Goal: Book appointment/travel/reservation

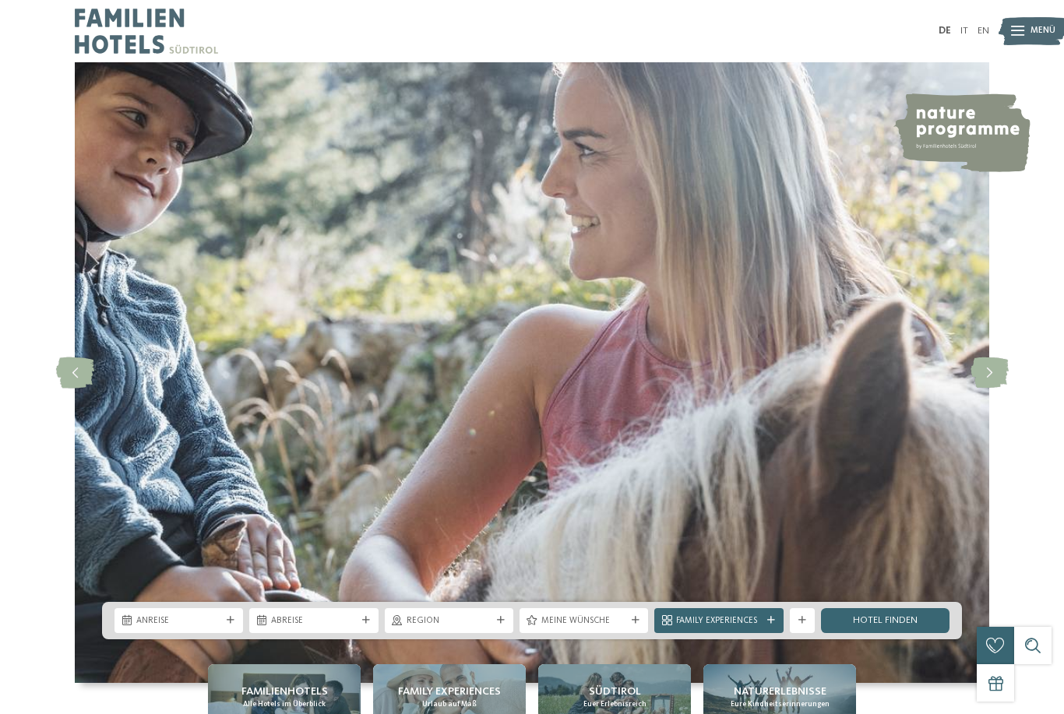
click at [1030, 36] on span "Menü" at bounding box center [1042, 31] width 25 height 12
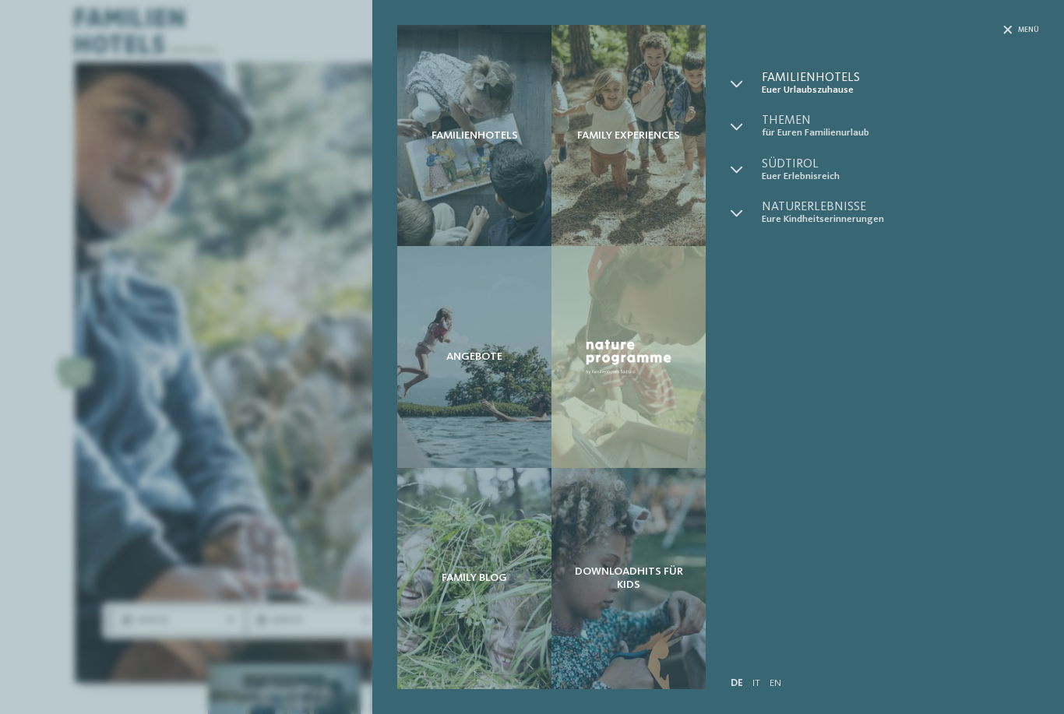
click at [791, 82] on span "Familienhotels" at bounding box center [900, 78] width 277 height 12
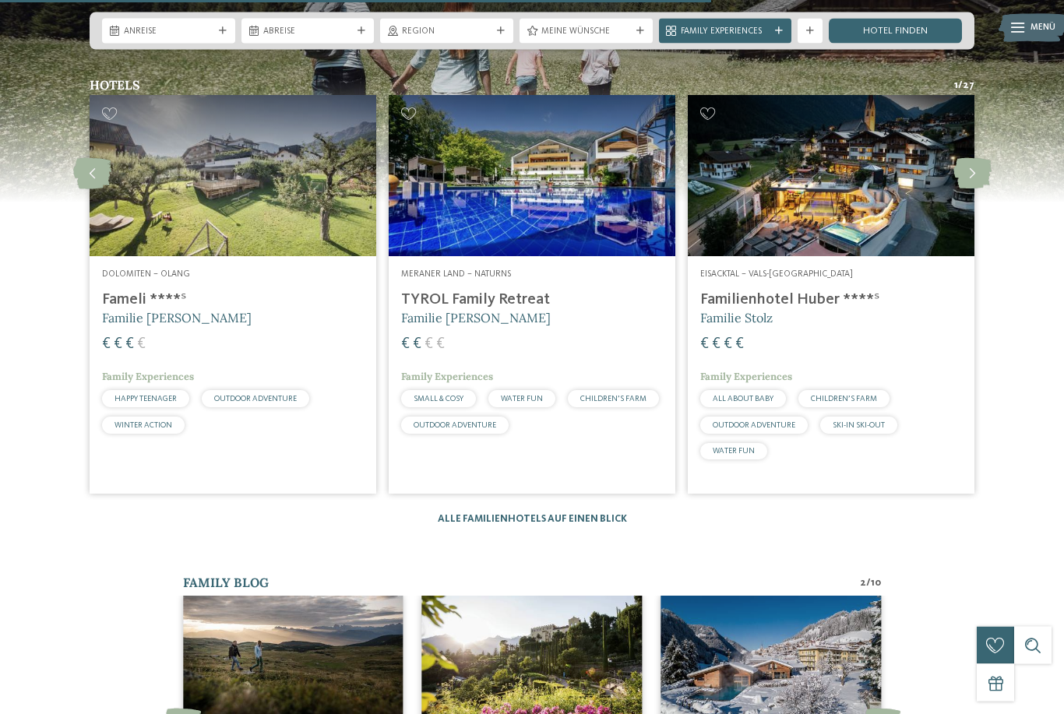
scroll to position [2274, 0]
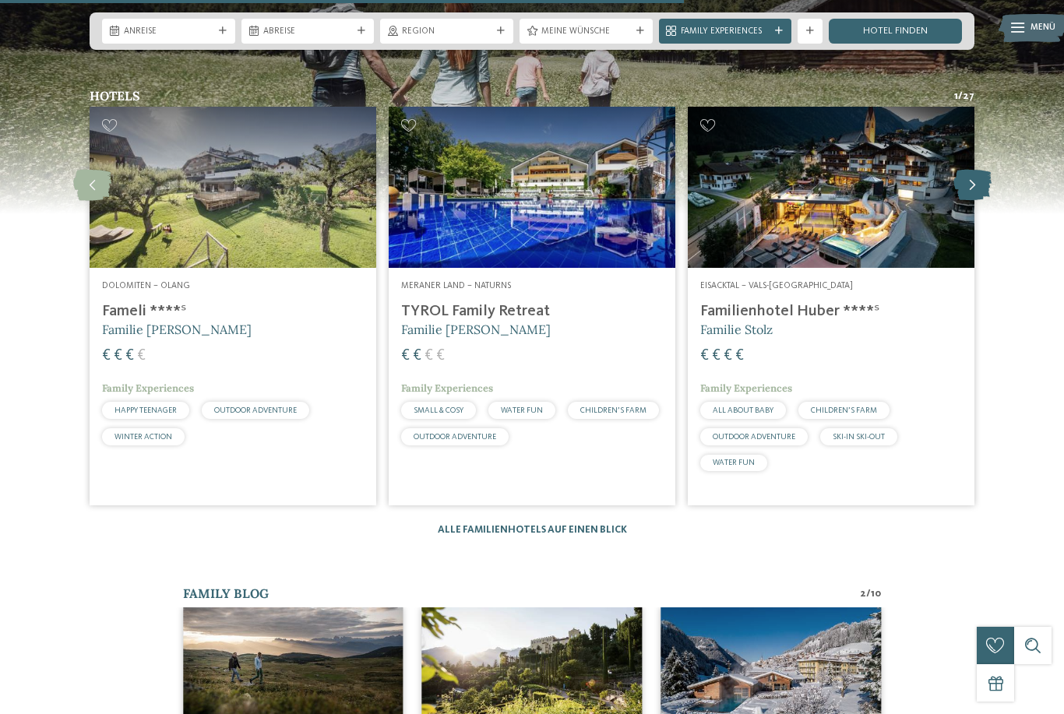
click at [968, 196] on icon at bounding box center [972, 185] width 38 height 31
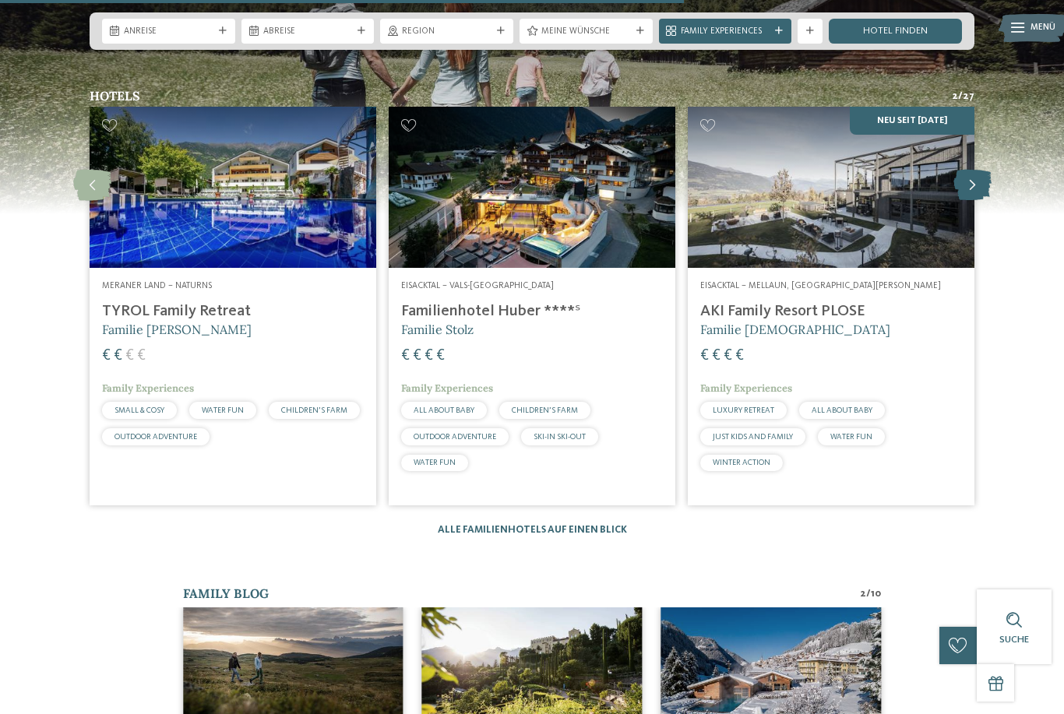
click at [968, 196] on icon at bounding box center [972, 185] width 38 height 31
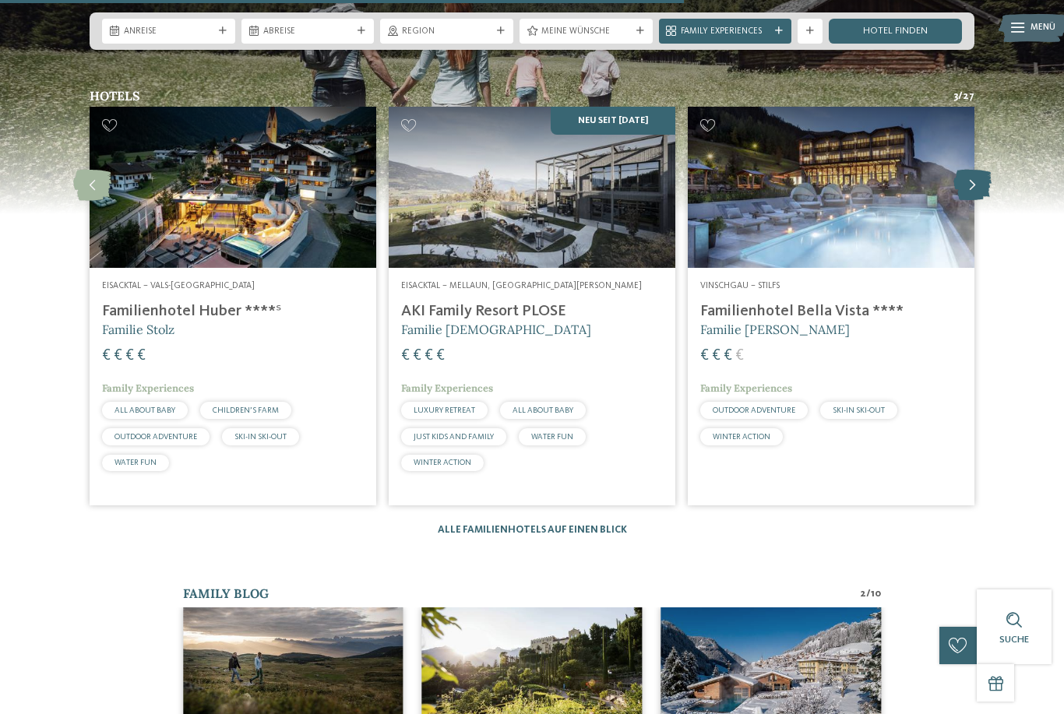
click at [968, 196] on icon at bounding box center [972, 185] width 38 height 31
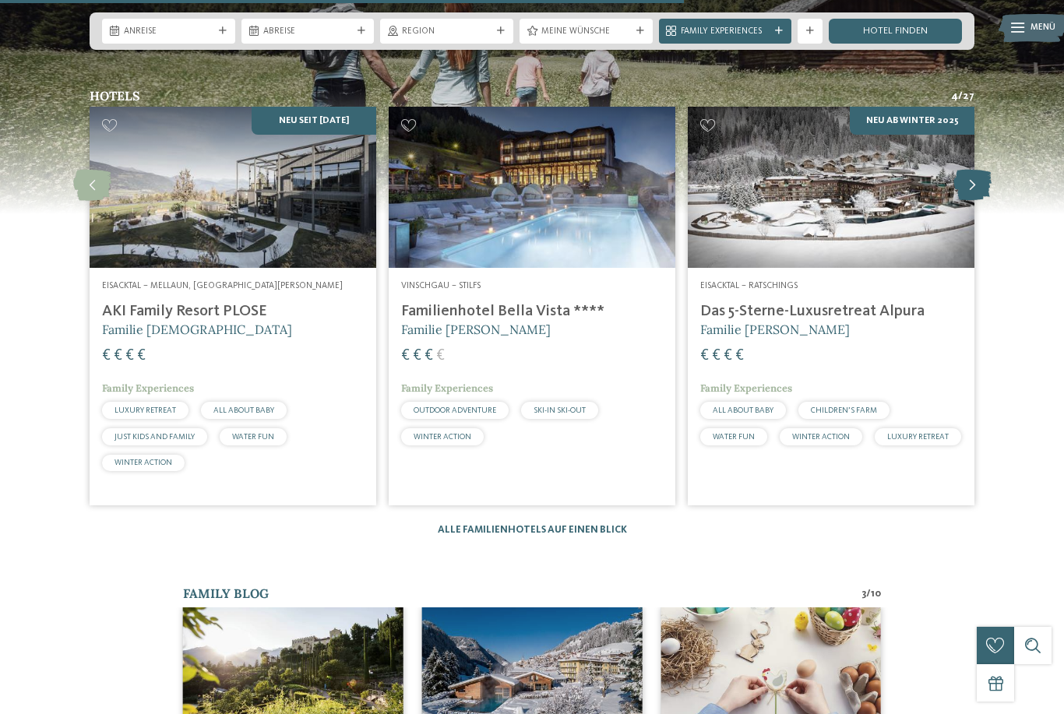
click at [968, 197] on icon at bounding box center [972, 185] width 38 height 31
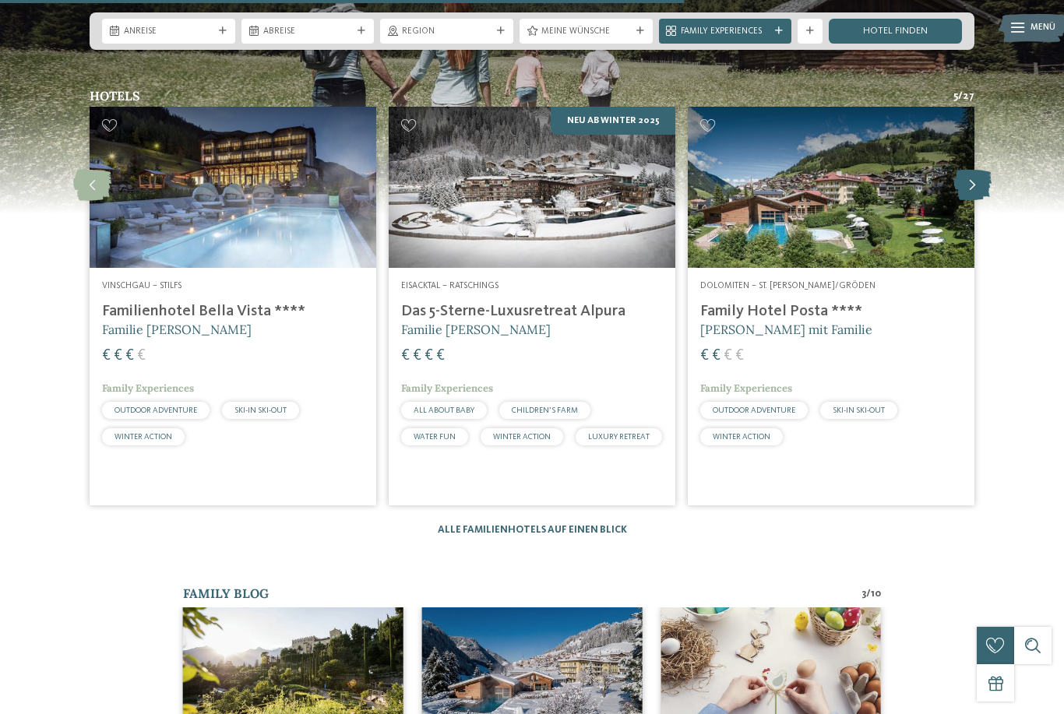
click at [968, 196] on icon at bounding box center [972, 185] width 38 height 31
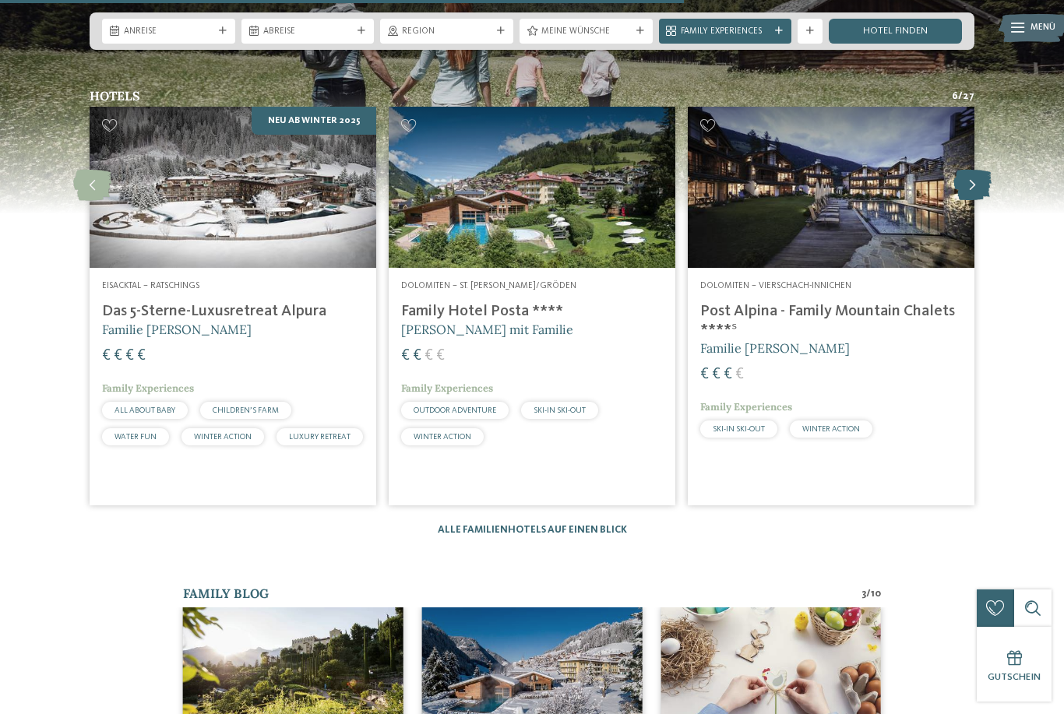
click at [968, 196] on icon at bounding box center [972, 185] width 38 height 31
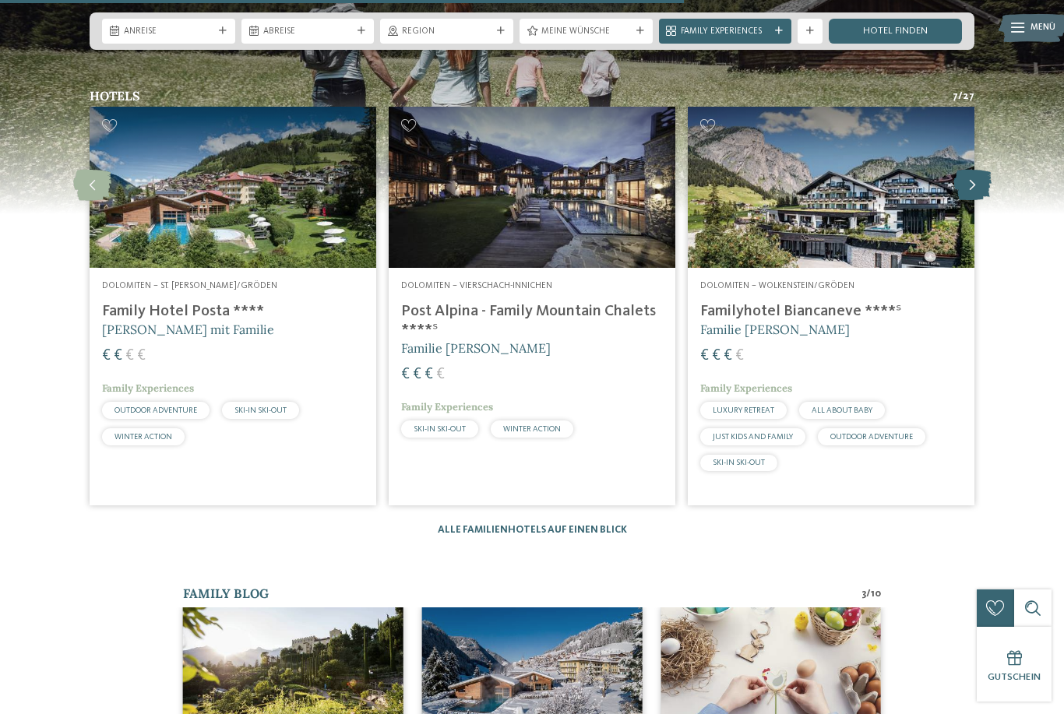
click at [968, 196] on icon at bounding box center [972, 185] width 38 height 31
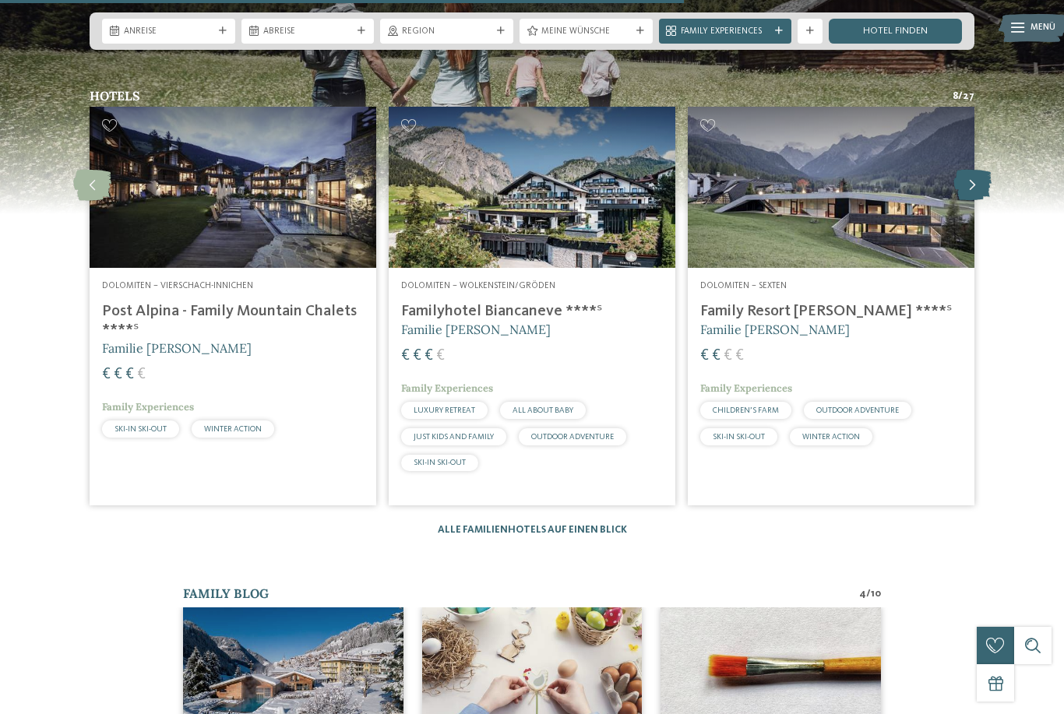
click at [968, 196] on icon at bounding box center [972, 185] width 38 height 31
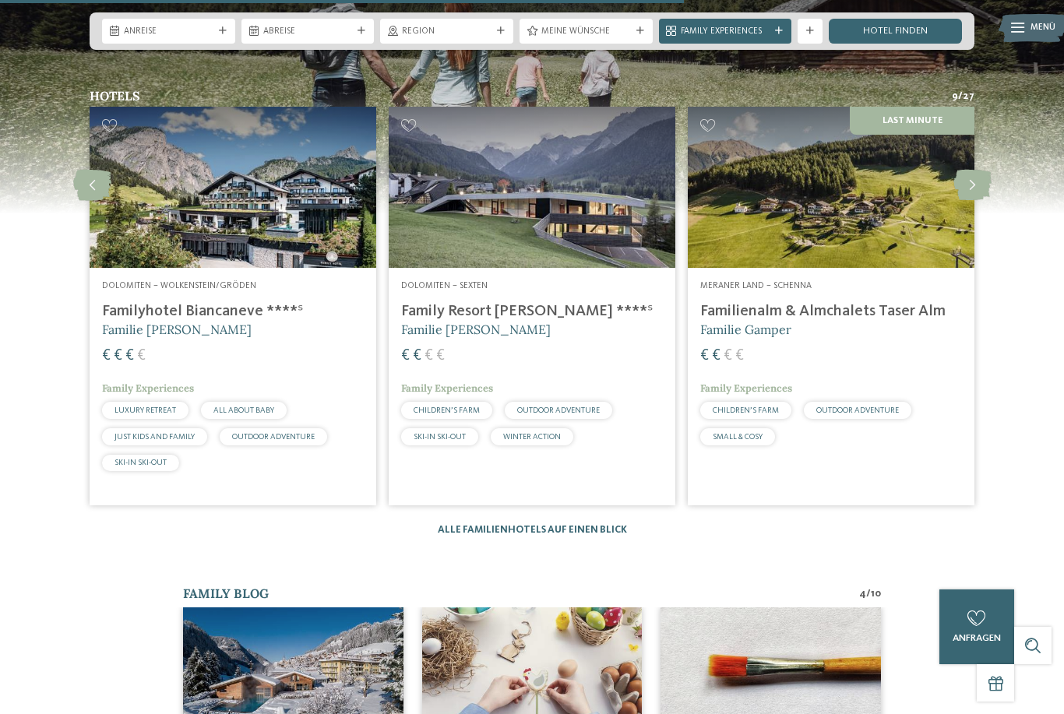
click at [162, 321] on h4 "Familyhotel Biancaneve ****ˢ" at bounding box center [233, 311] width 262 height 19
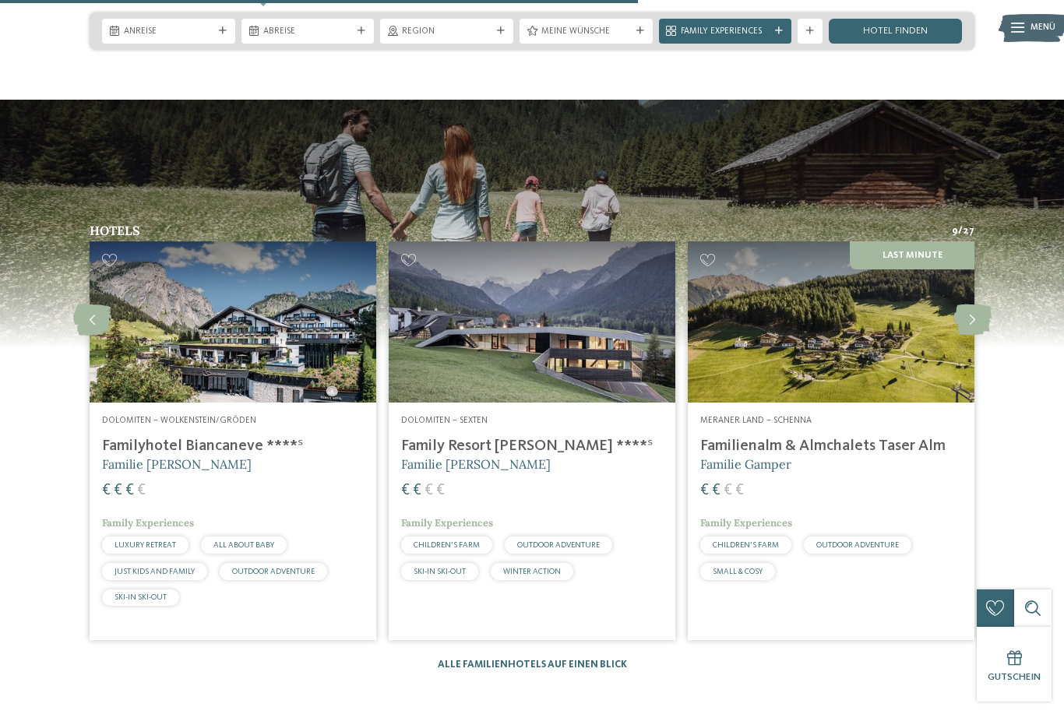
scroll to position [2139, 0]
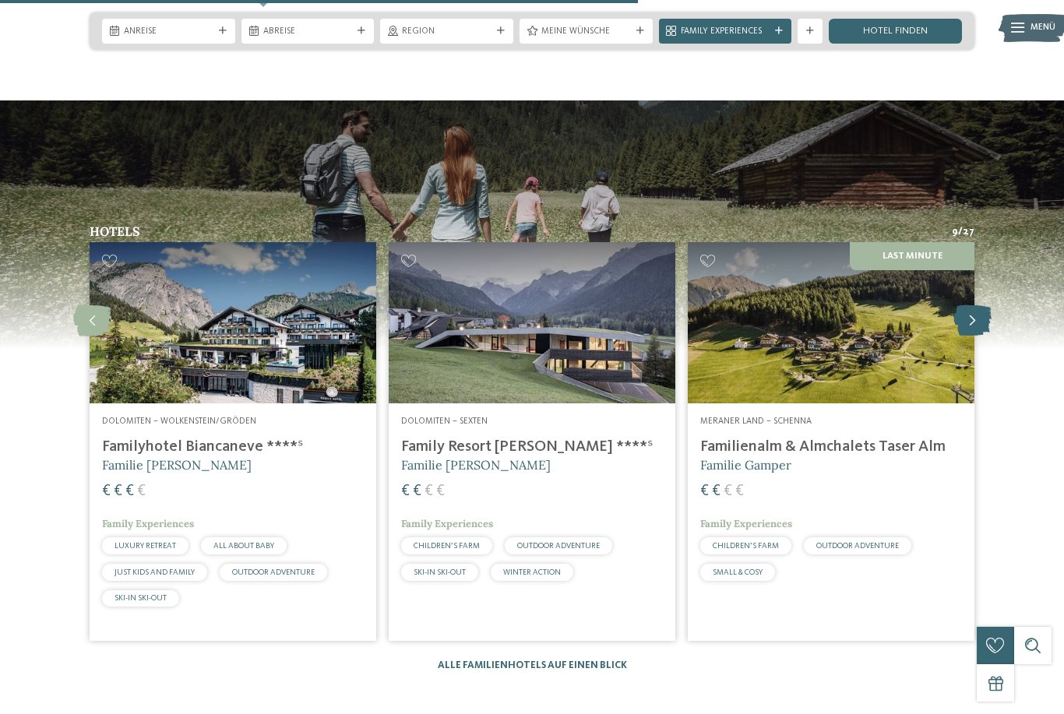
click at [981, 336] on icon at bounding box center [972, 320] width 38 height 31
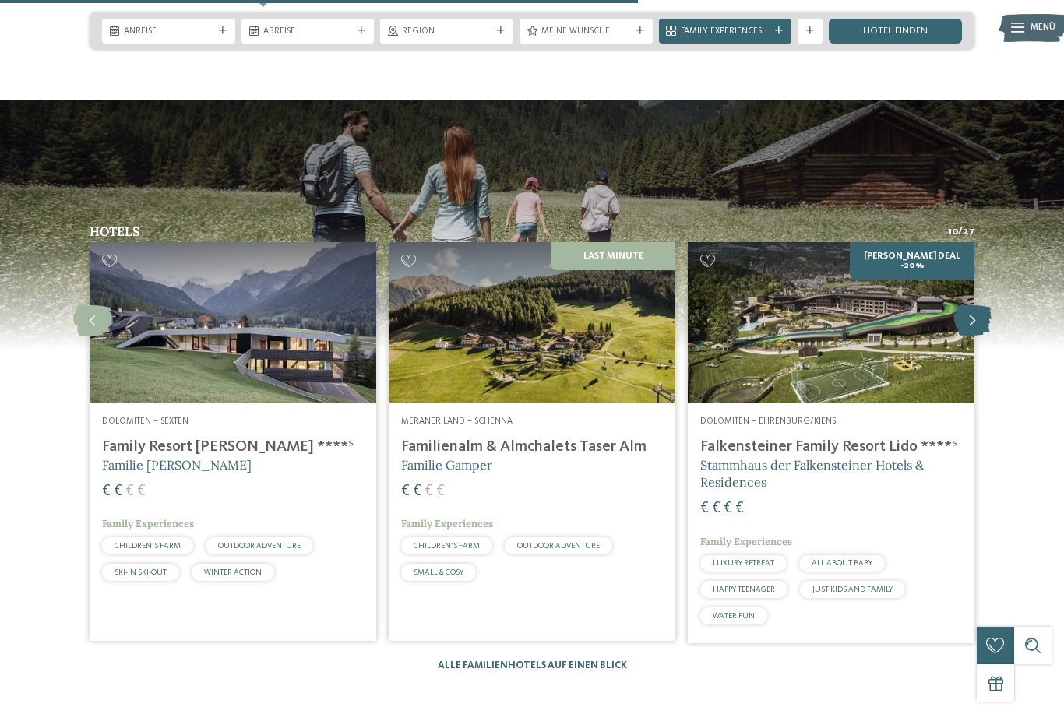
click at [981, 336] on icon at bounding box center [972, 320] width 38 height 31
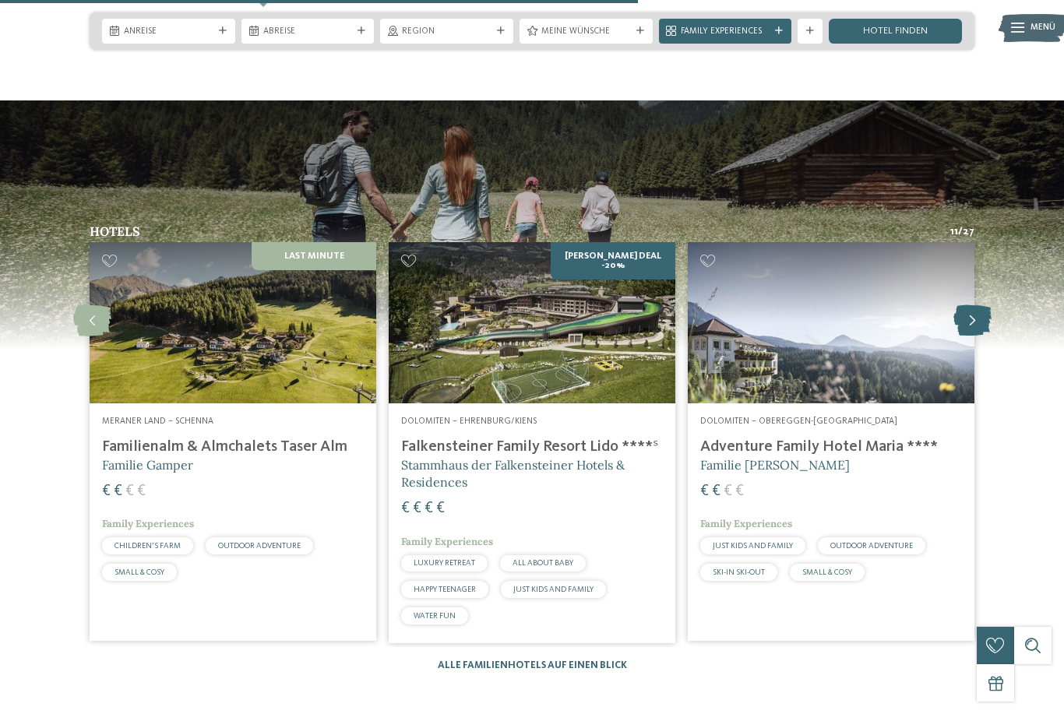
click at [981, 336] on icon at bounding box center [972, 320] width 38 height 31
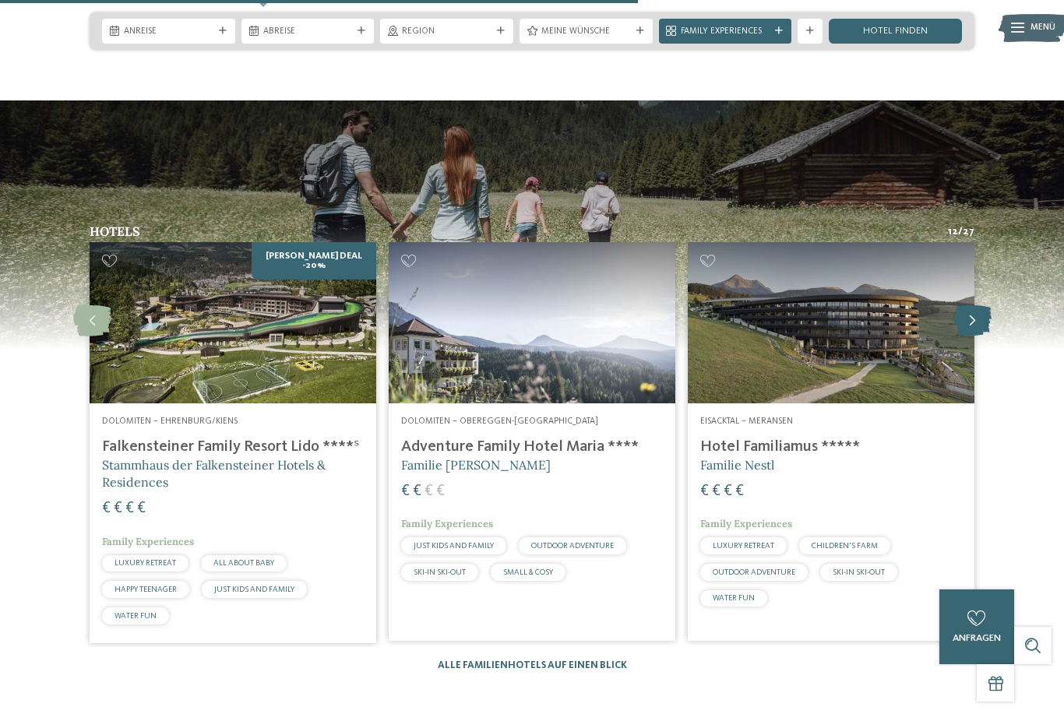
click at [981, 336] on icon at bounding box center [972, 320] width 38 height 31
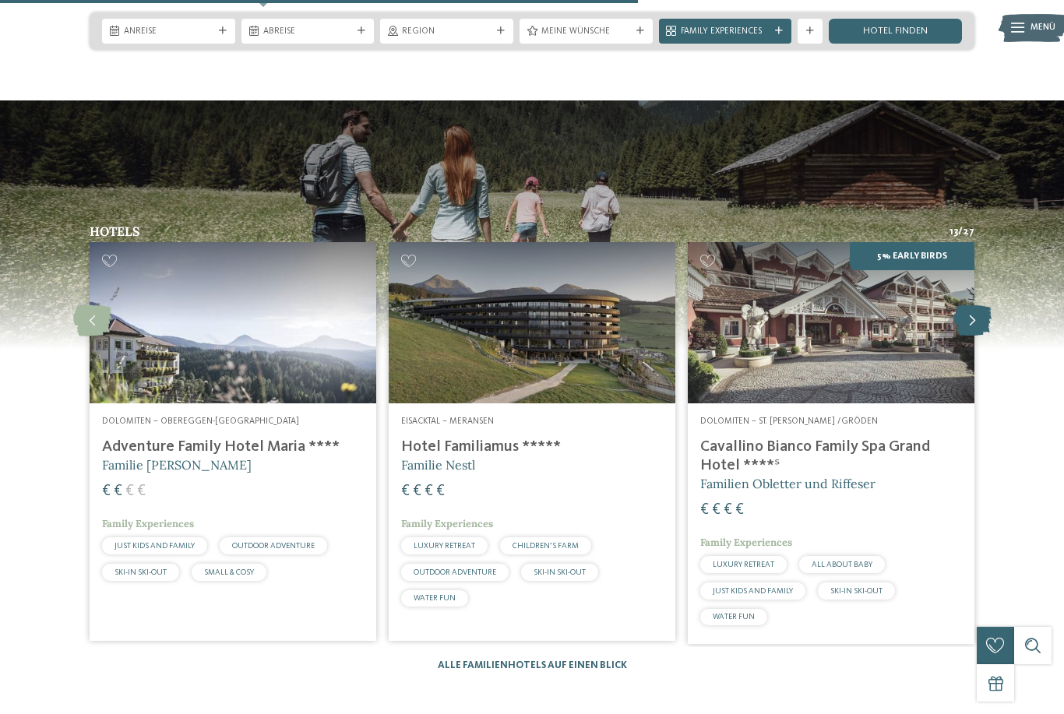
click at [981, 338] on html "Kleinen Moment noch – die Webseite wird geladen … DE IT 4" at bounding box center [532, 41] width 1064 height 4360
click at [981, 336] on icon at bounding box center [972, 320] width 38 height 31
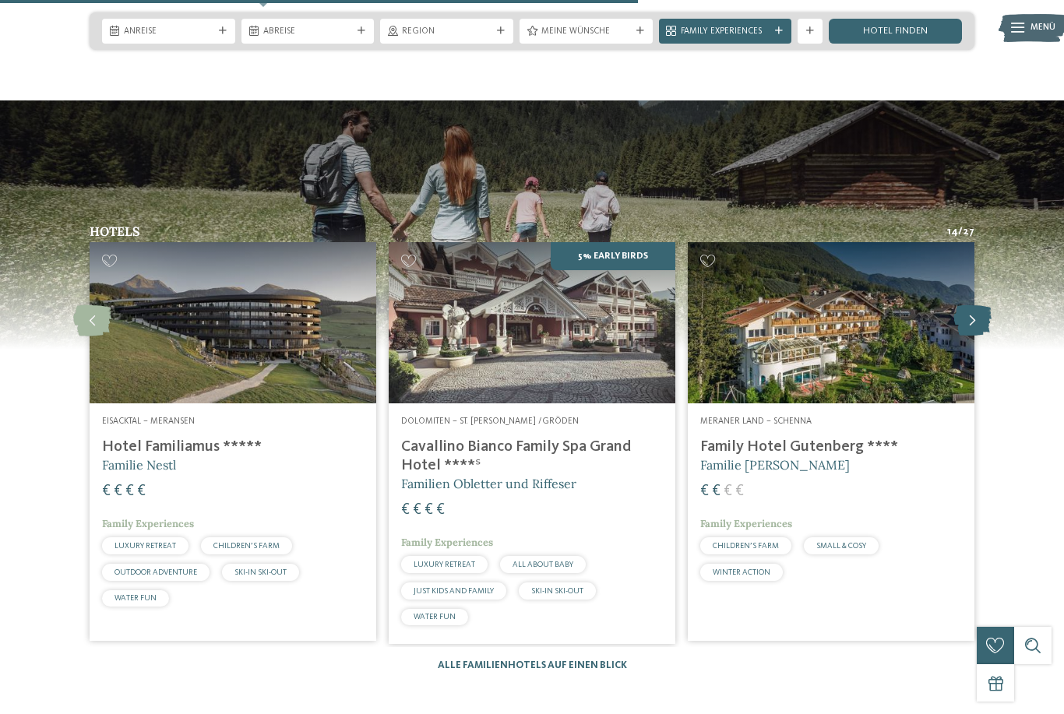
click at [981, 336] on icon at bounding box center [972, 320] width 38 height 31
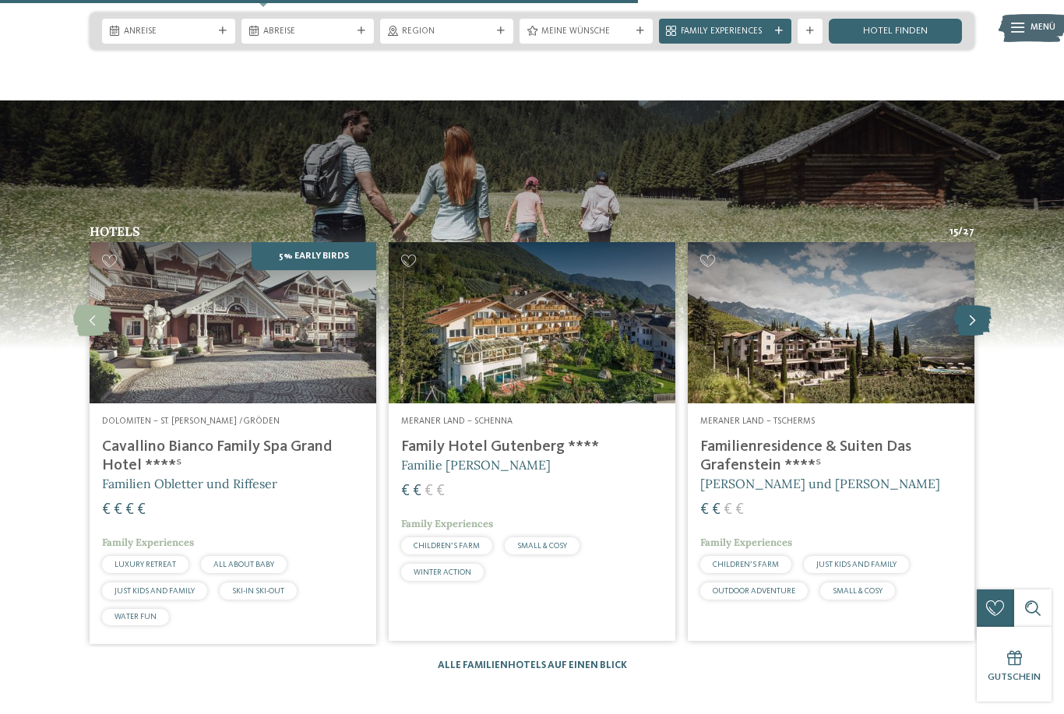
click at [981, 336] on icon at bounding box center [972, 320] width 38 height 31
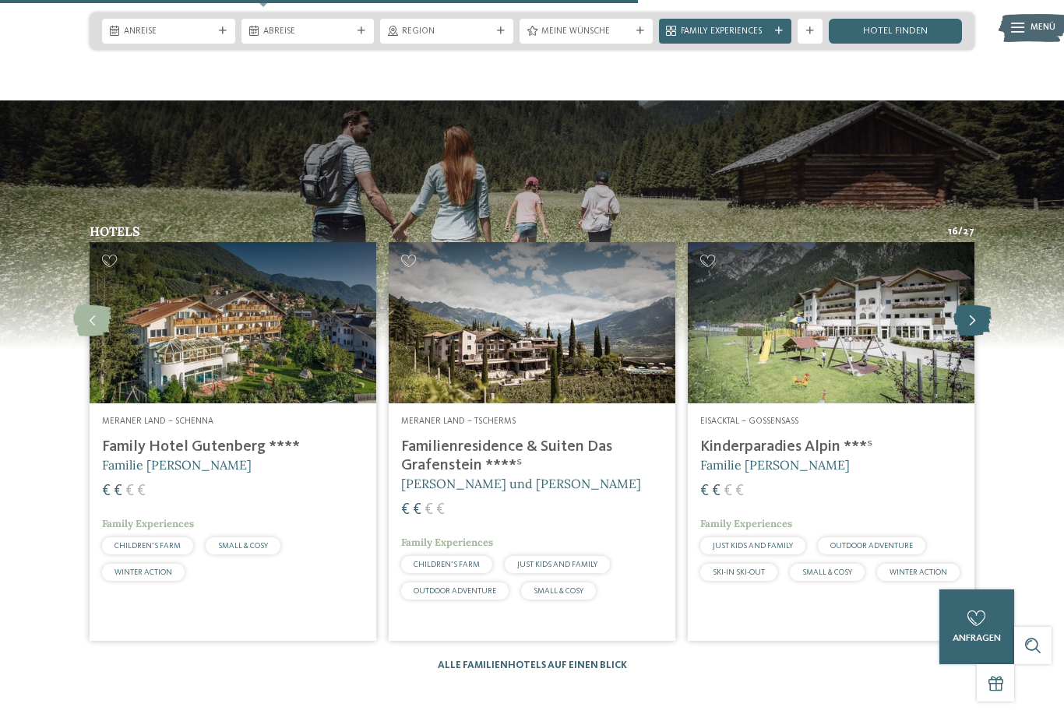
click at [974, 332] on icon at bounding box center [972, 320] width 38 height 31
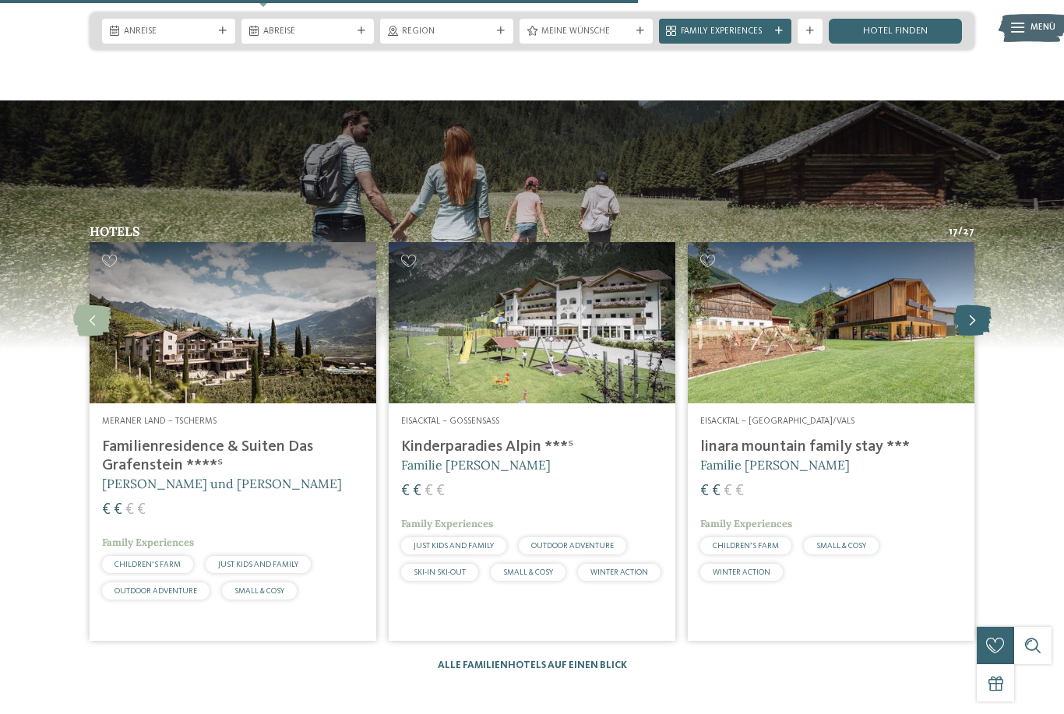
click at [974, 332] on icon at bounding box center [972, 320] width 38 height 31
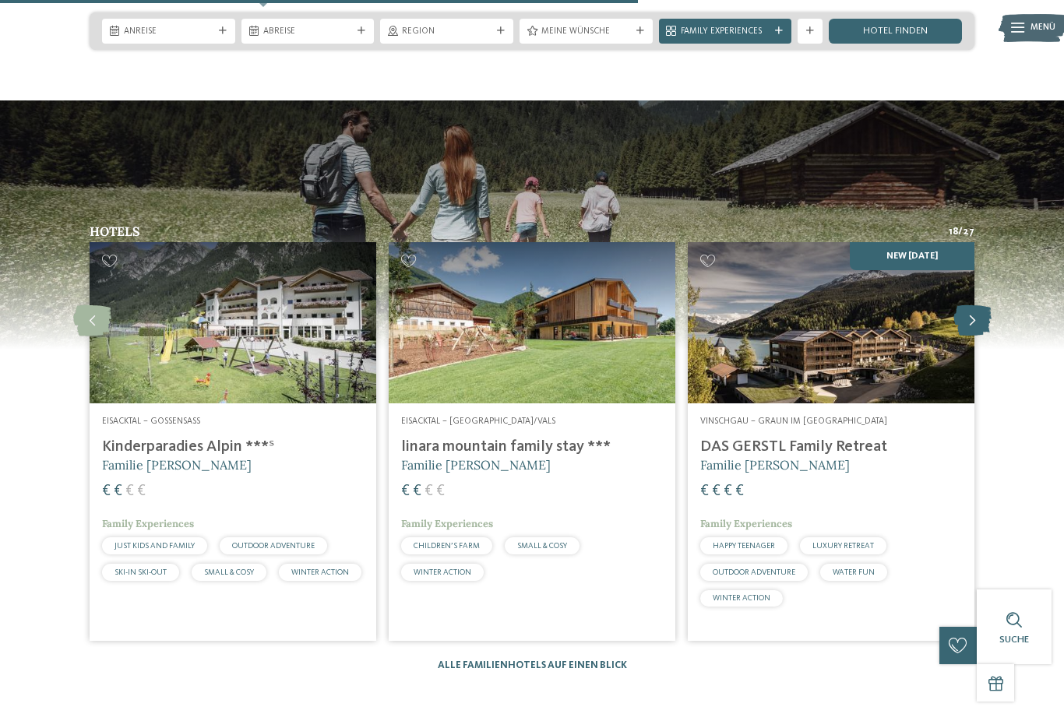
click at [974, 332] on icon at bounding box center [972, 320] width 38 height 31
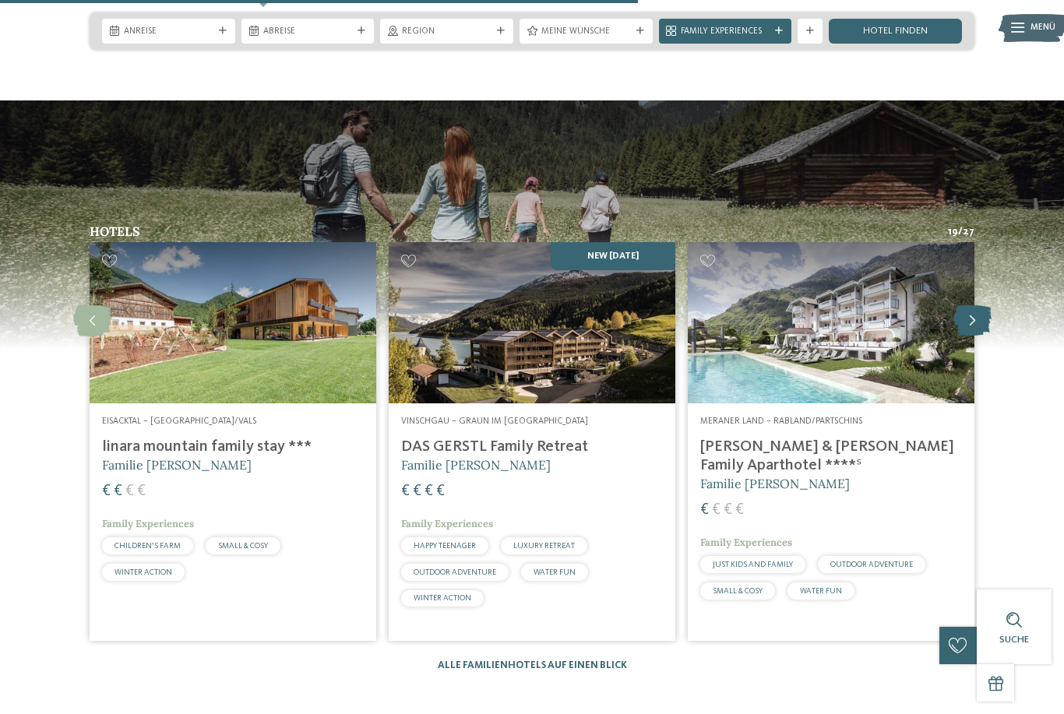
click at [974, 332] on icon at bounding box center [972, 320] width 38 height 31
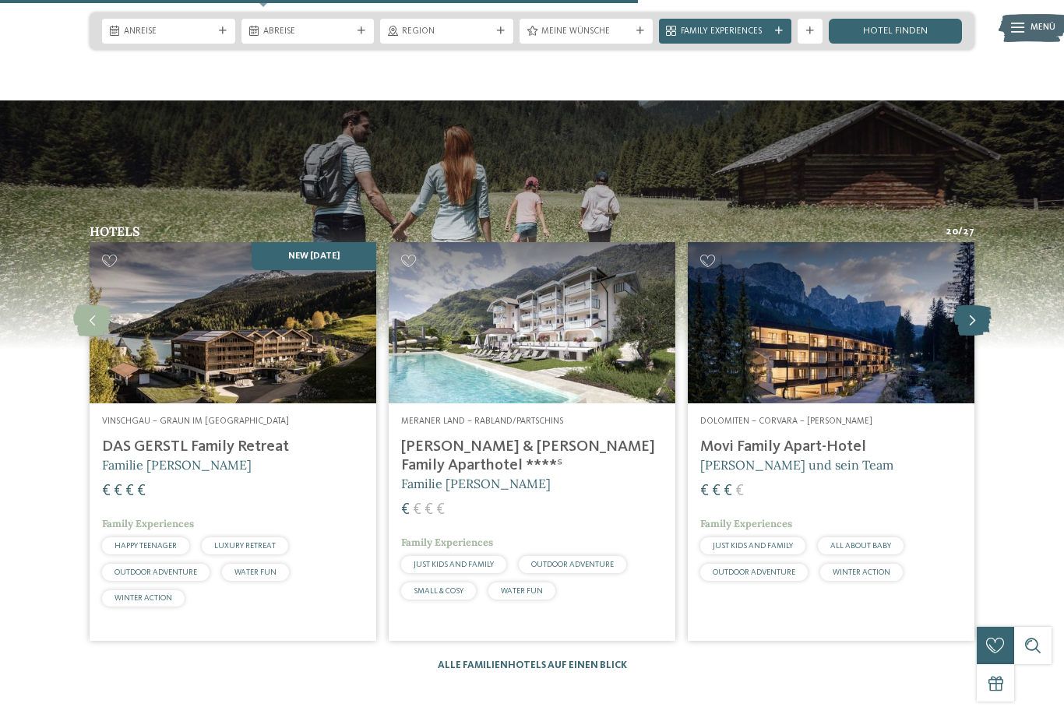
click at [974, 332] on icon at bounding box center [972, 320] width 38 height 31
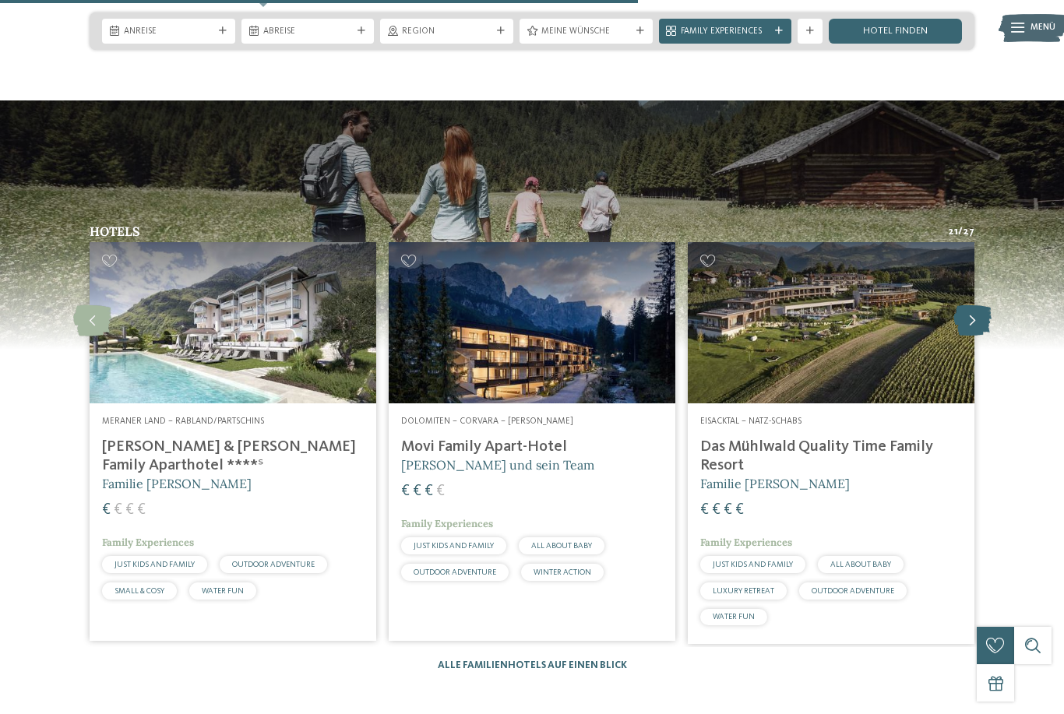
click at [974, 332] on icon at bounding box center [972, 320] width 38 height 31
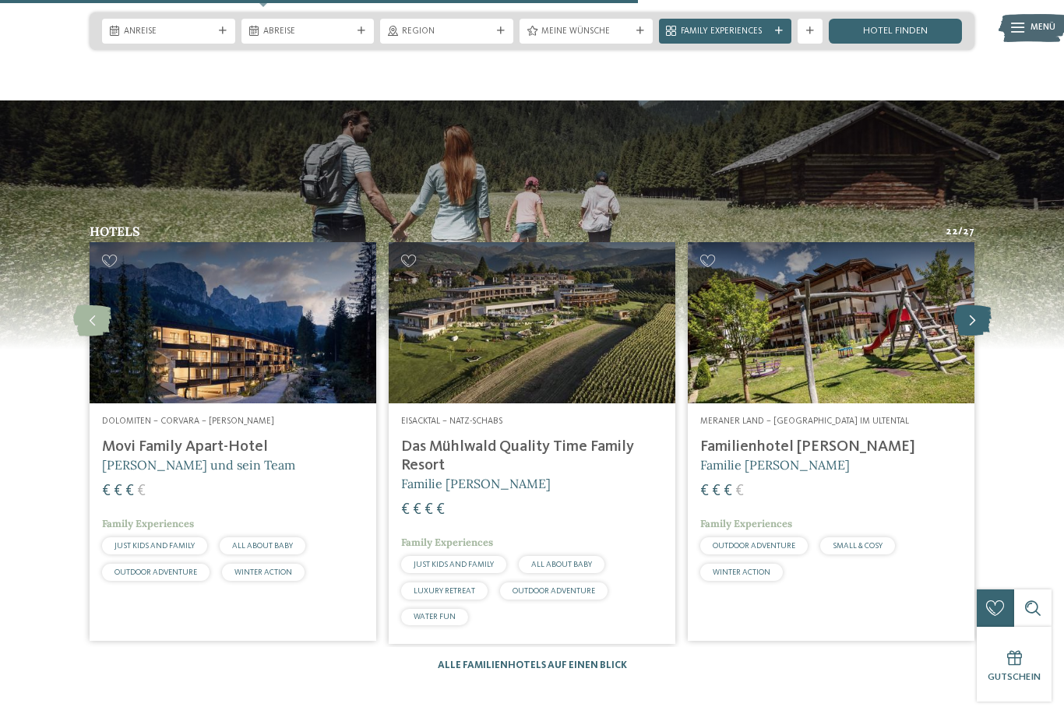
click at [974, 332] on icon at bounding box center [972, 320] width 38 height 31
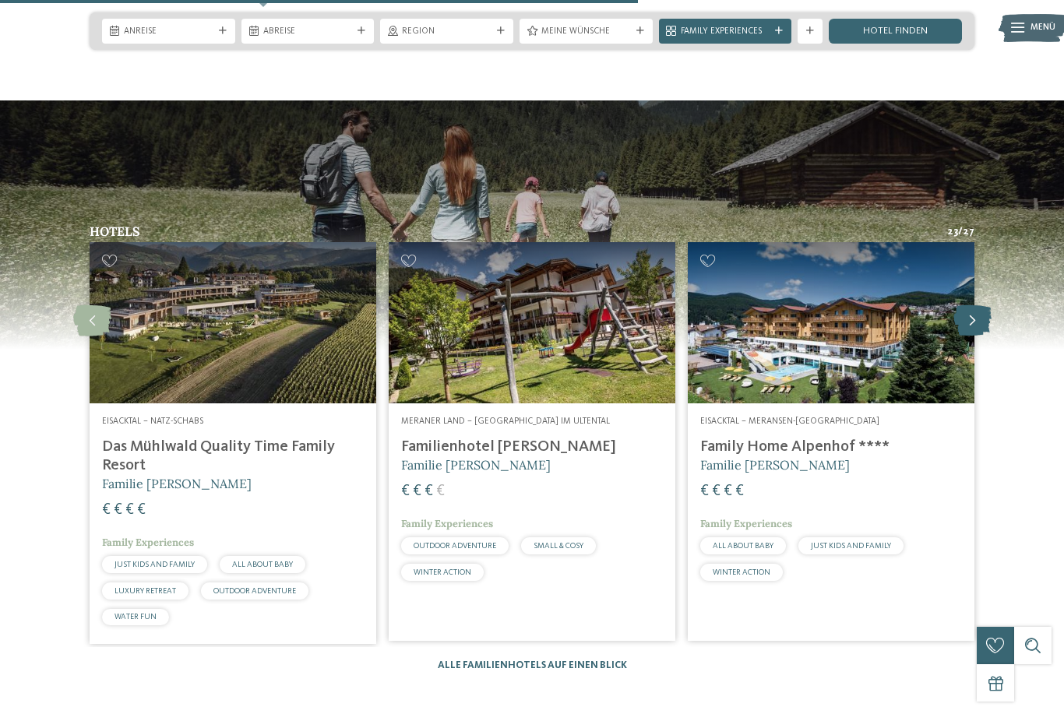
click at [974, 332] on icon at bounding box center [972, 320] width 38 height 31
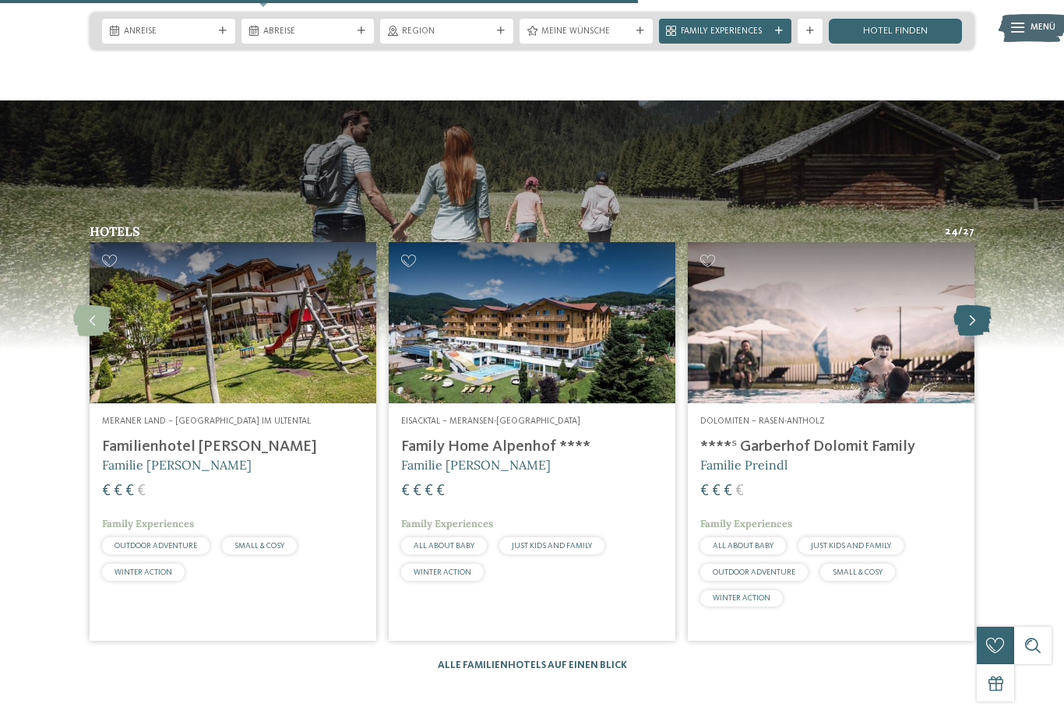
click at [974, 332] on html "Kleinen Moment noch – die Webseite wird geladen … DE IT 4" at bounding box center [532, 41] width 1064 height 4360
click at [975, 333] on icon at bounding box center [972, 320] width 38 height 31
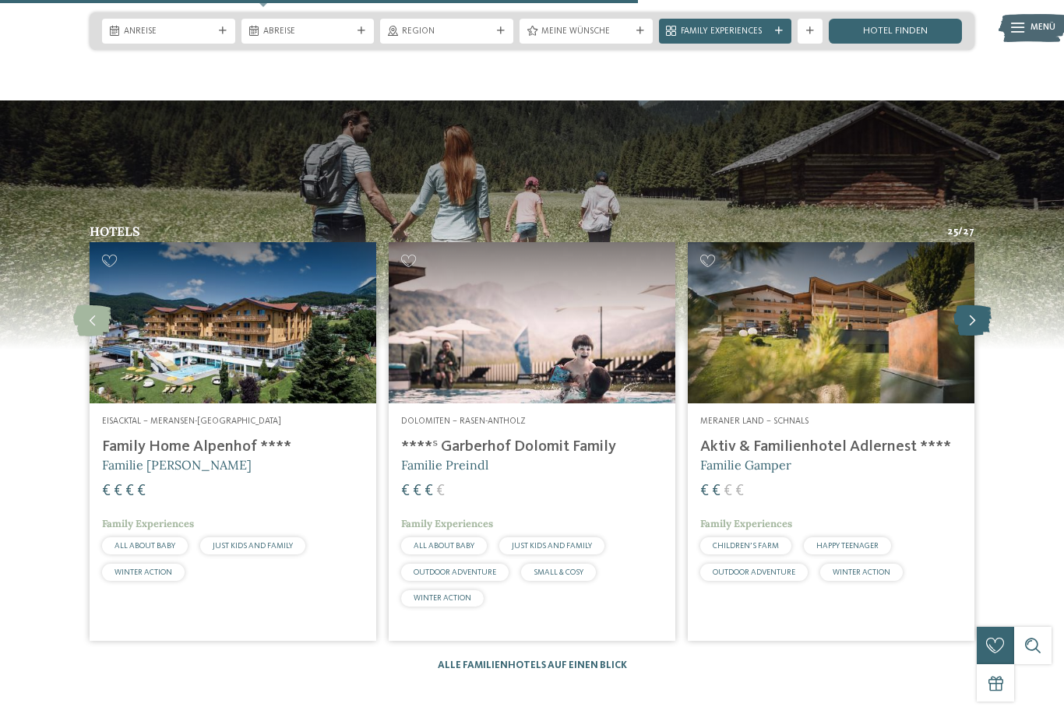
click at [974, 332] on icon at bounding box center [972, 320] width 38 height 31
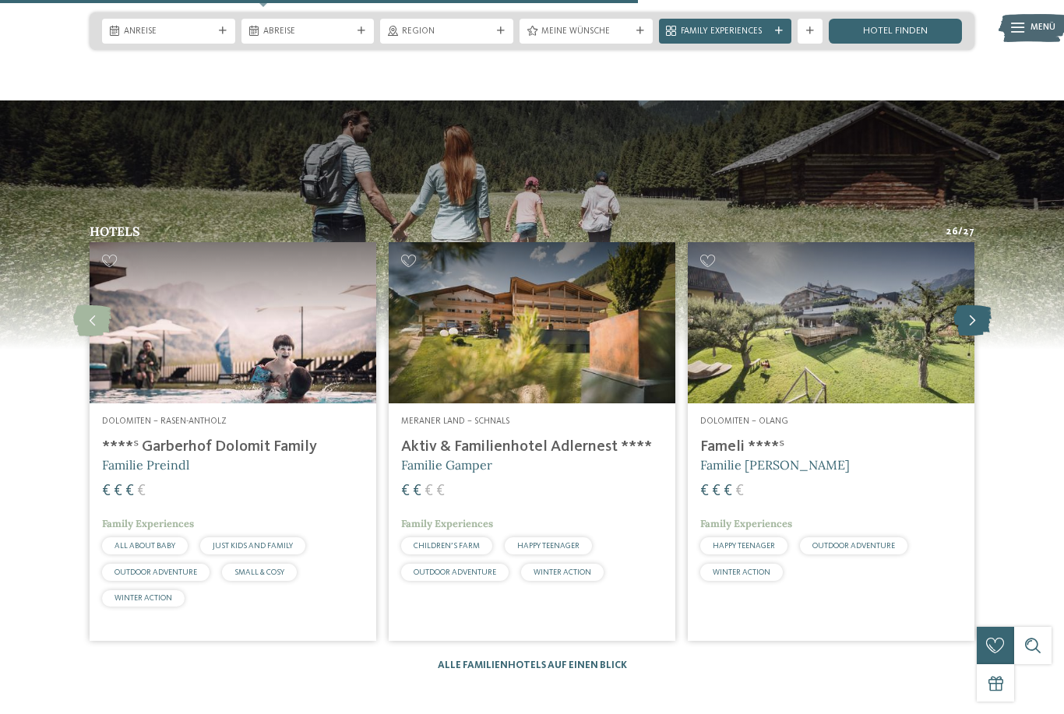
click at [974, 332] on html "Kleinen Moment noch – die Webseite wird geladen … DE IT 2" at bounding box center [532, 41] width 1064 height 4360
click at [975, 333] on icon at bounding box center [972, 320] width 38 height 31
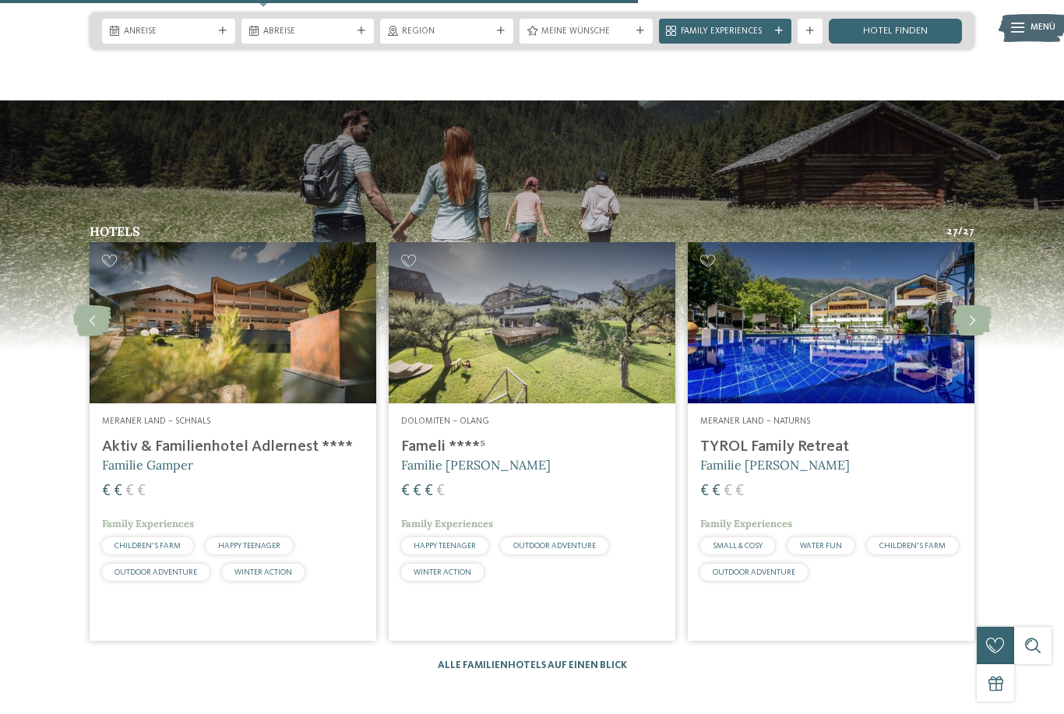
click at [177, 470] on span "Familie Gamper" at bounding box center [147, 465] width 91 height 16
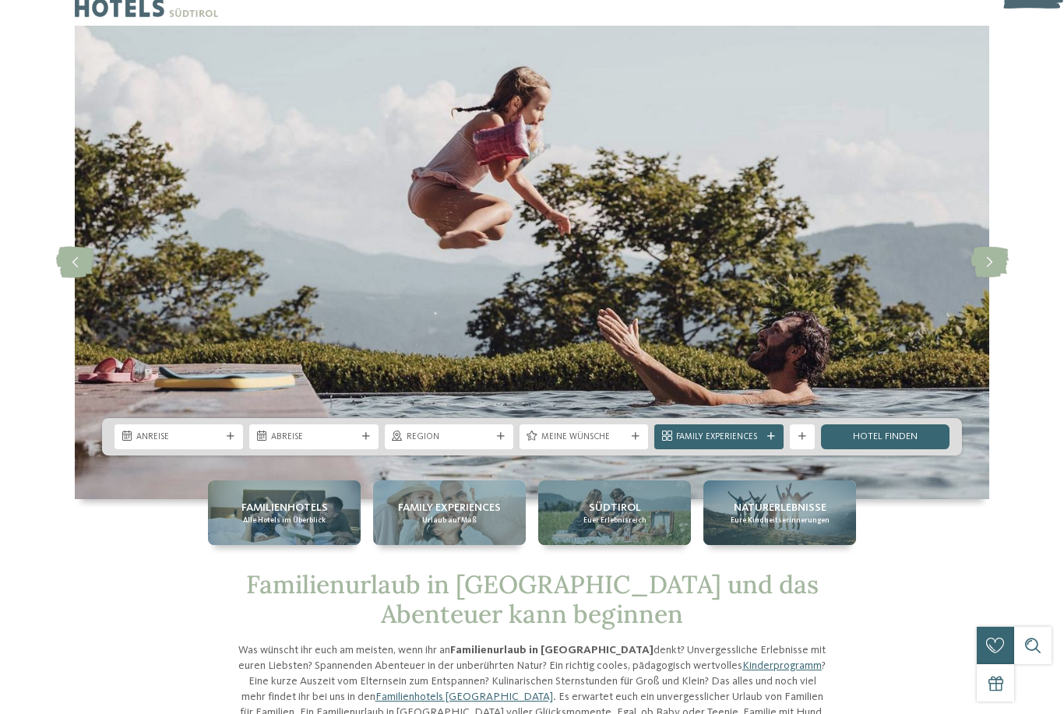
scroll to position [55, 0]
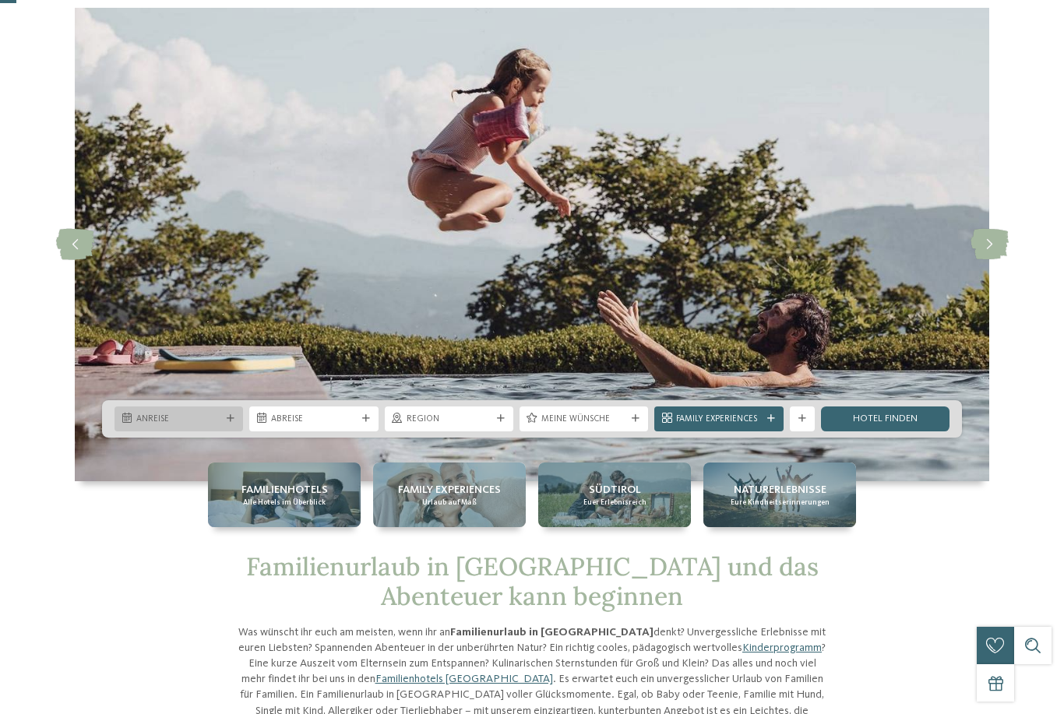
click at [217, 426] on span "Anreise" at bounding box center [178, 420] width 85 height 12
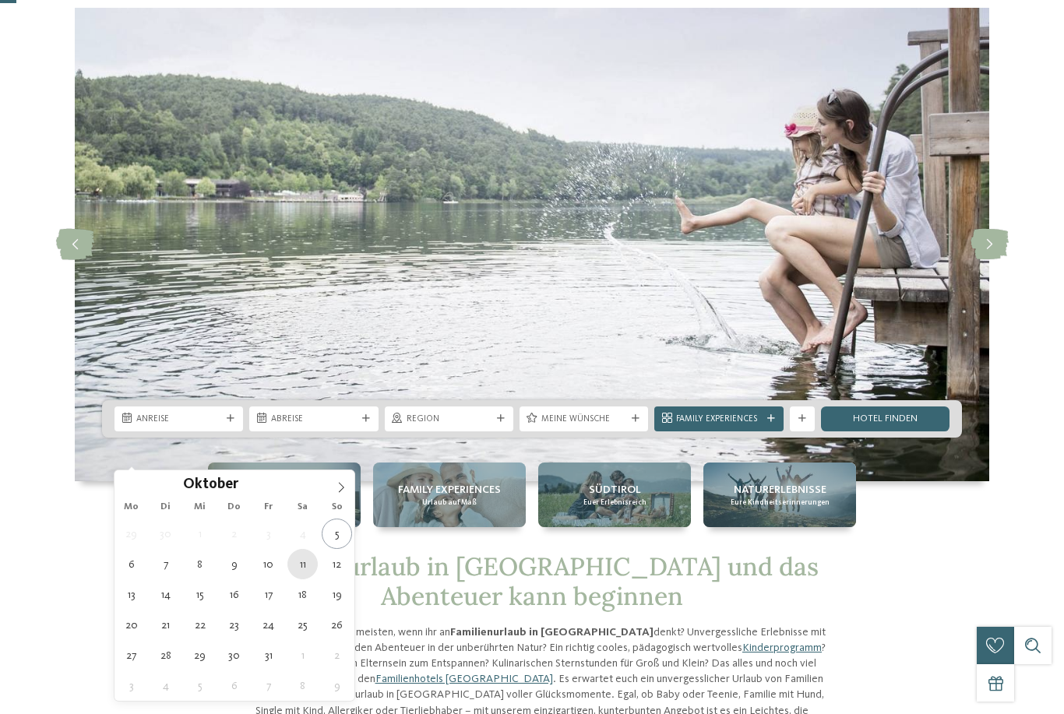
type div "11.10.2025"
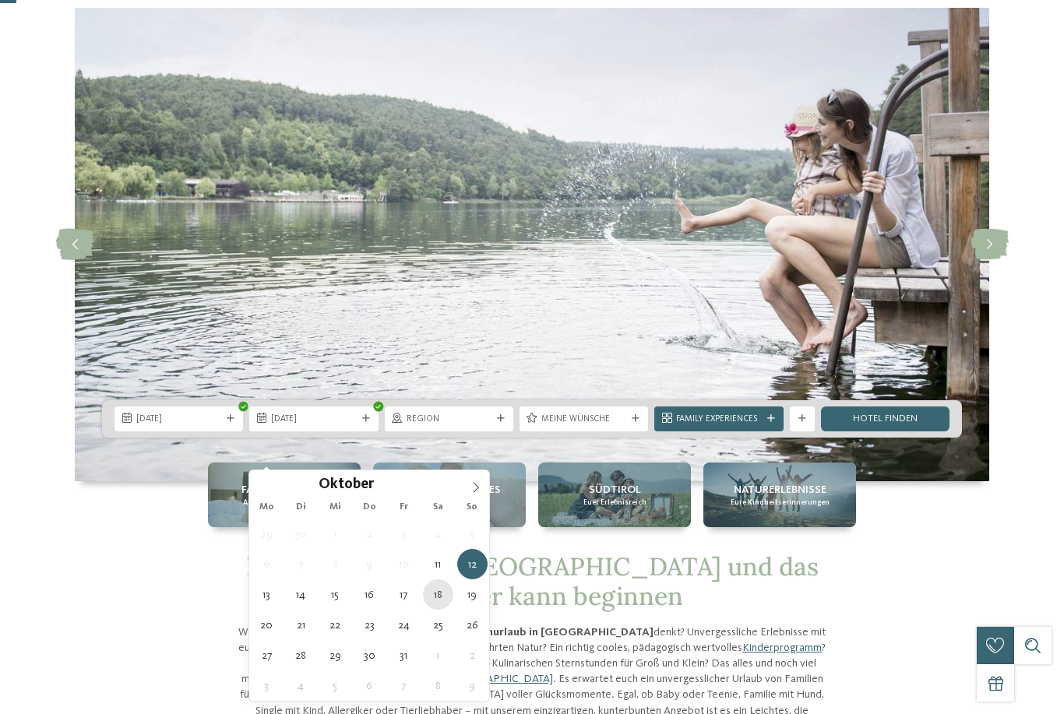
type div "18.10.2025"
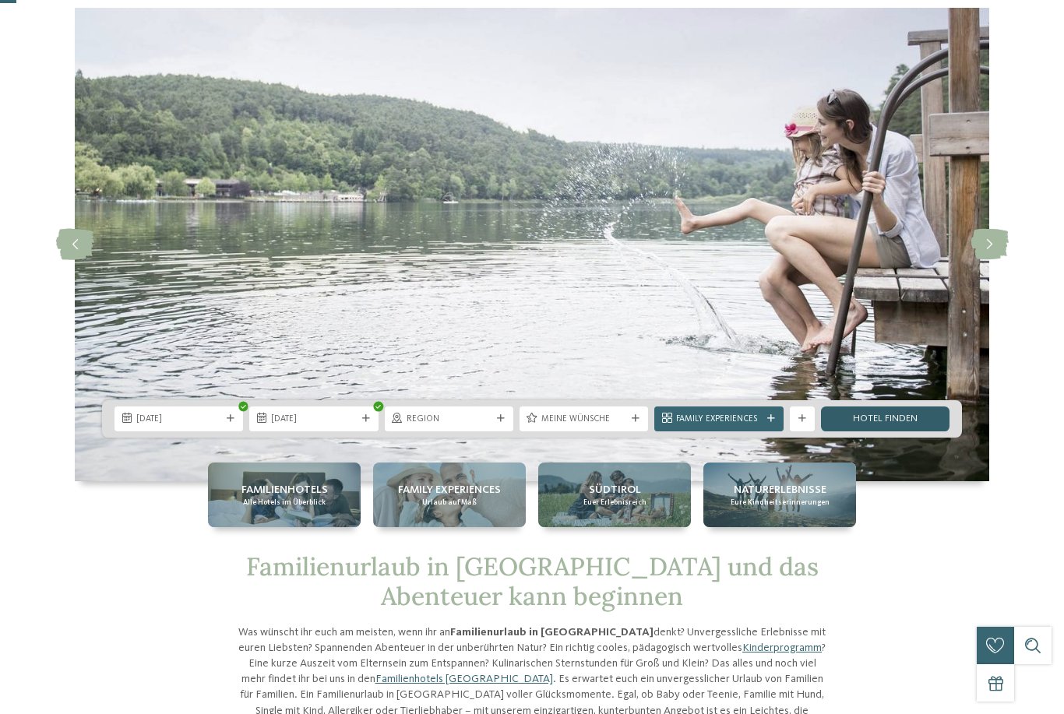
click at [875, 432] on link "Hotel finden" at bounding box center [885, 419] width 129 height 25
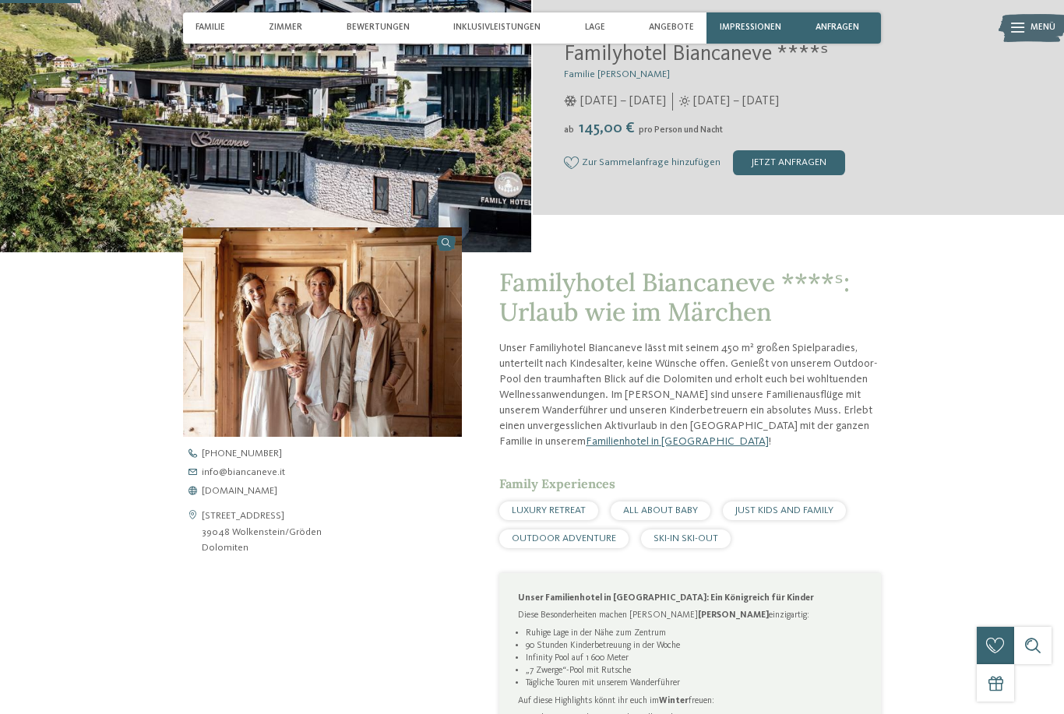
scroll to position [288, 0]
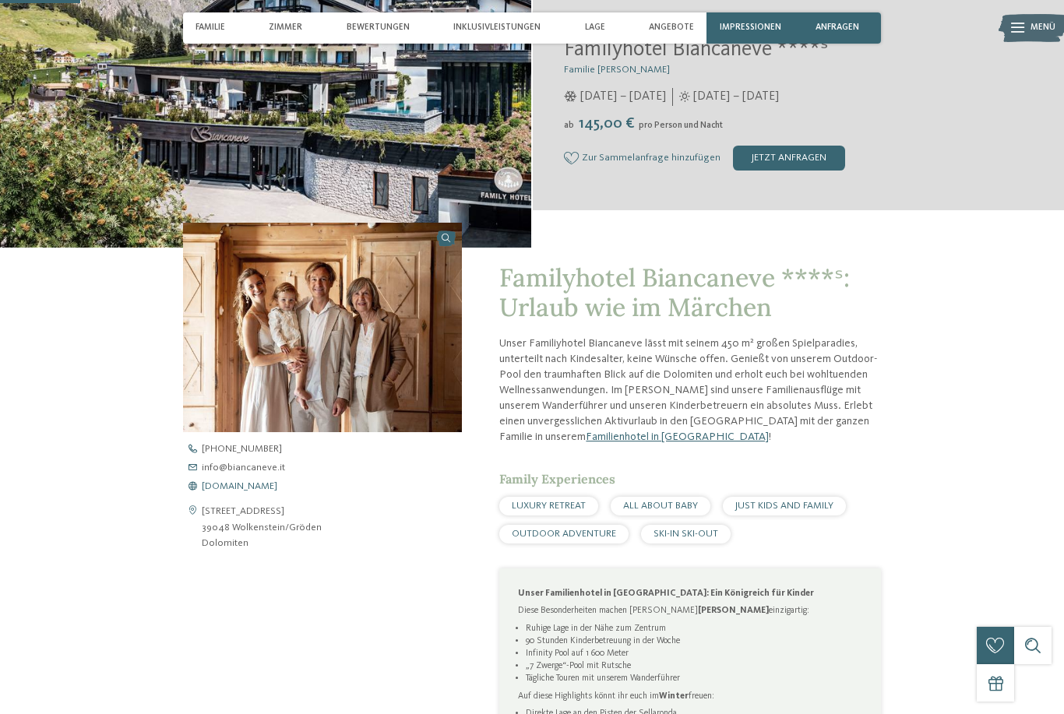
click at [218, 492] on span "www.biancaneve.it" at bounding box center [240, 487] width 76 height 10
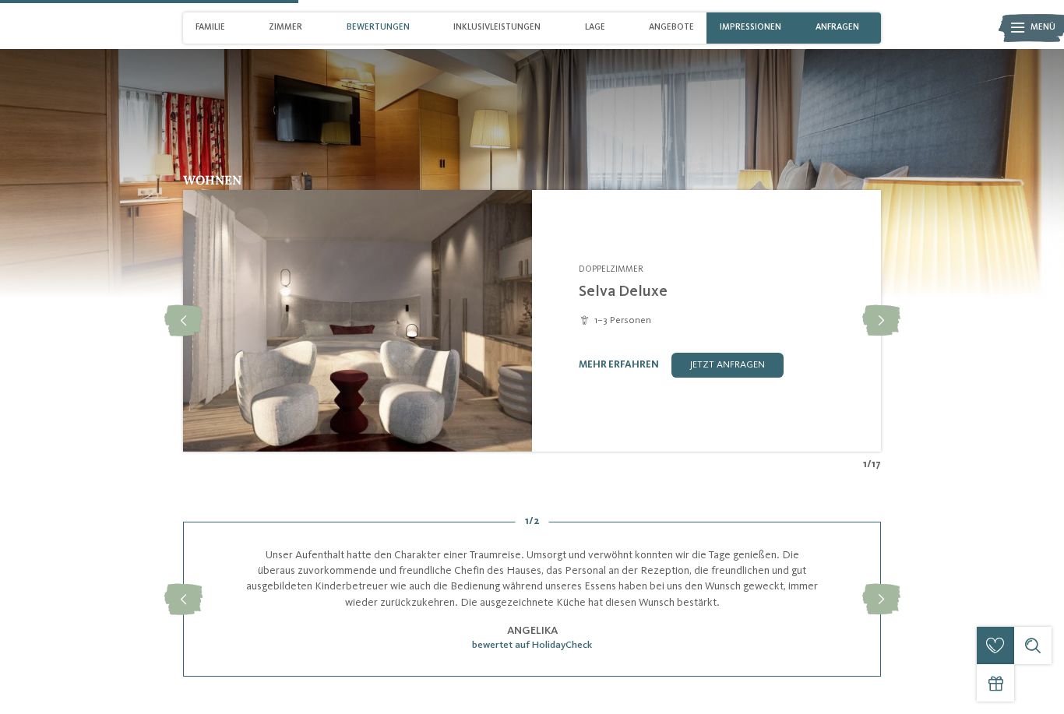
scroll to position [1140, 0]
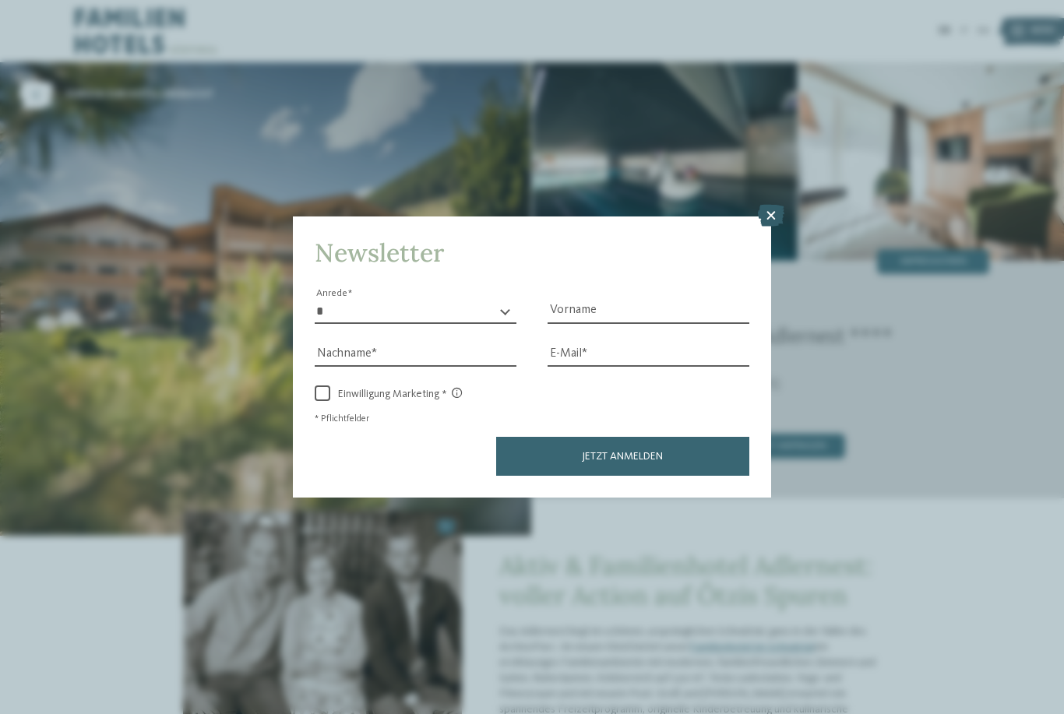
click at [774, 205] on icon at bounding box center [771, 216] width 26 height 22
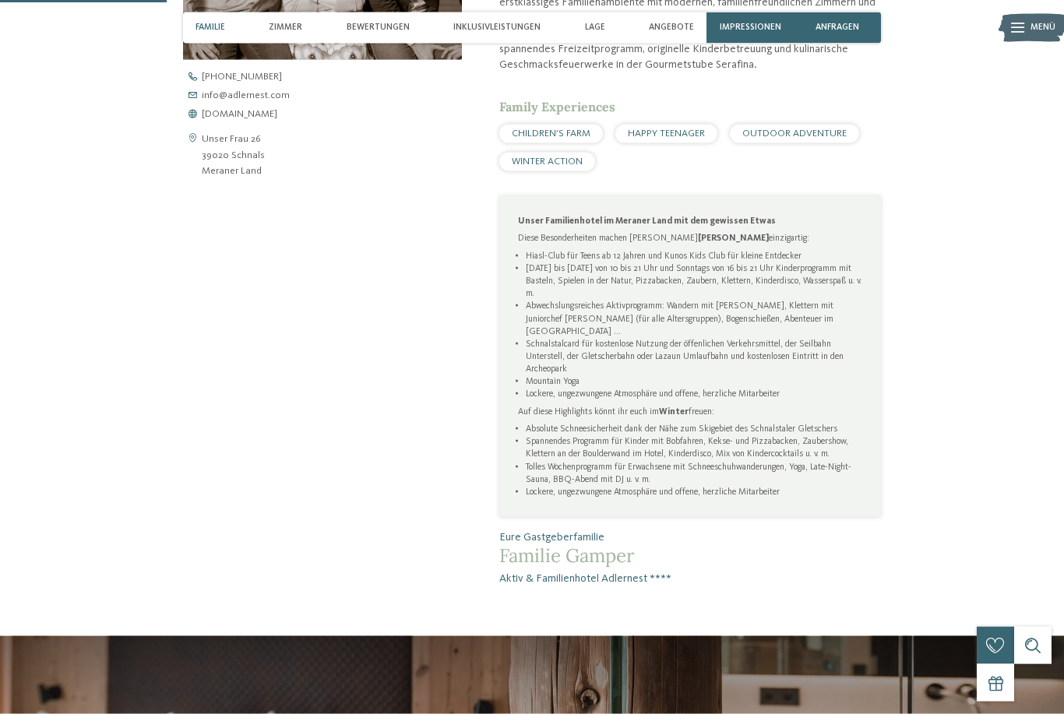
scroll to position [649, 0]
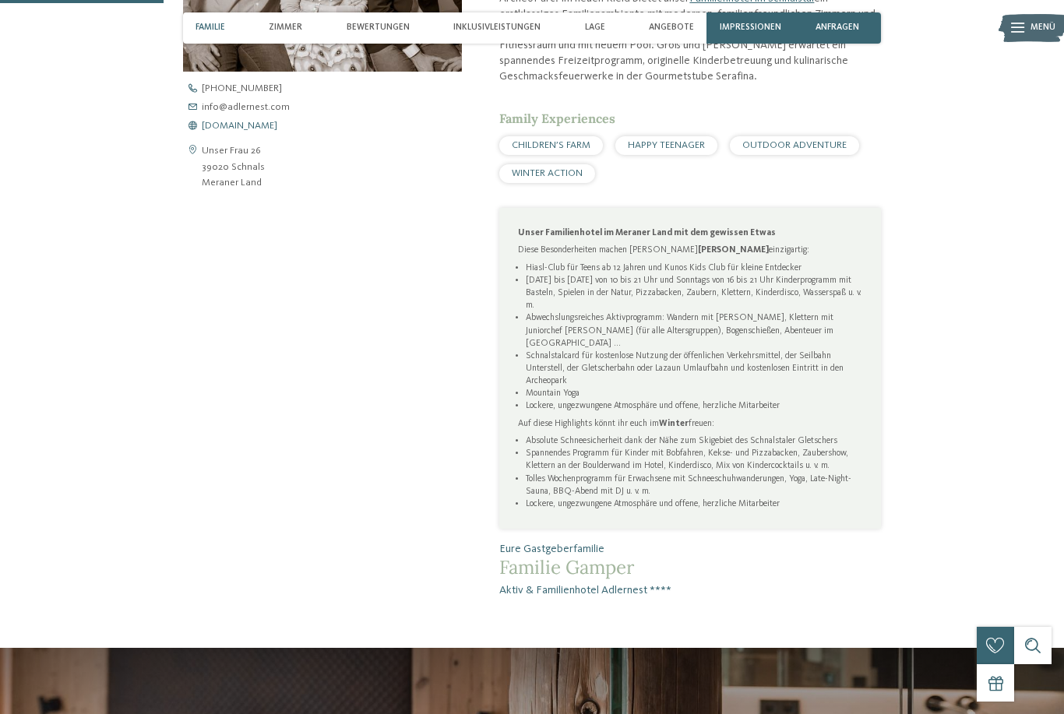
click at [217, 132] on span "www.adlernest.com" at bounding box center [240, 127] width 76 height 10
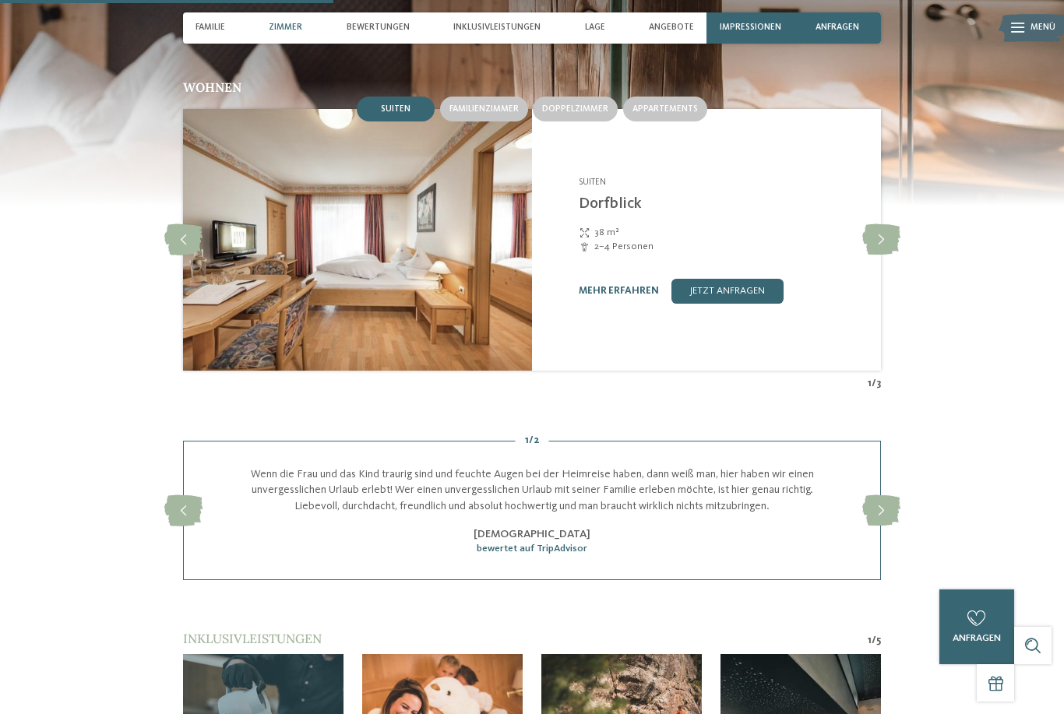
scroll to position [1337, 0]
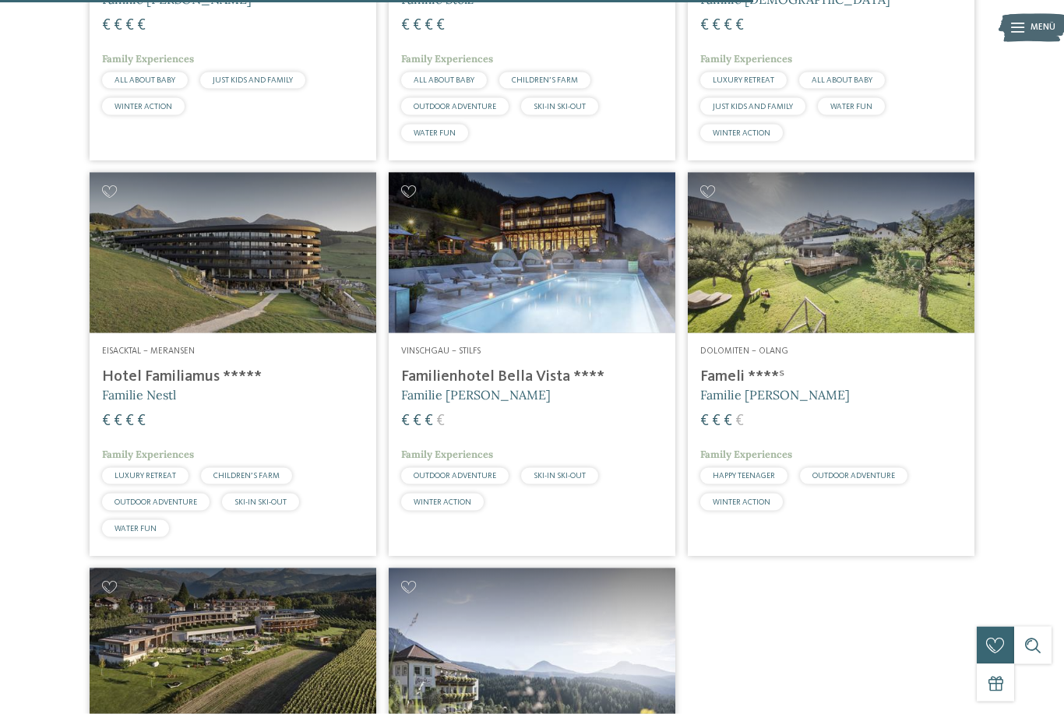
scroll to position [2301, 0]
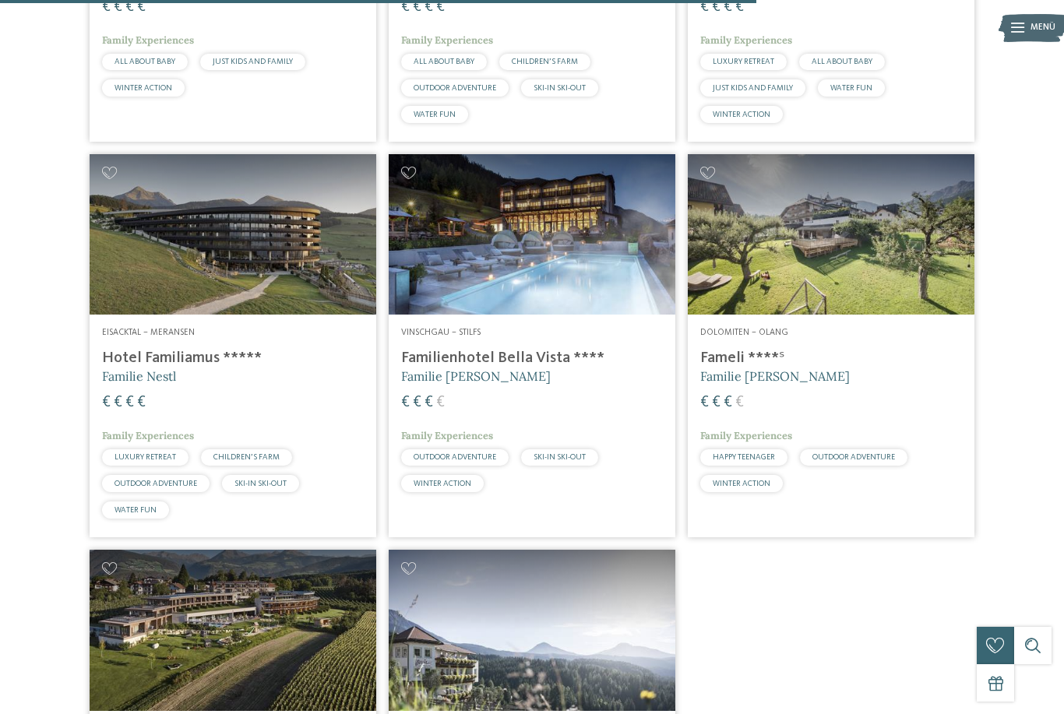
click at [520, 383] on span "Familie Gustav Thöni" at bounding box center [476, 376] width 150 height 16
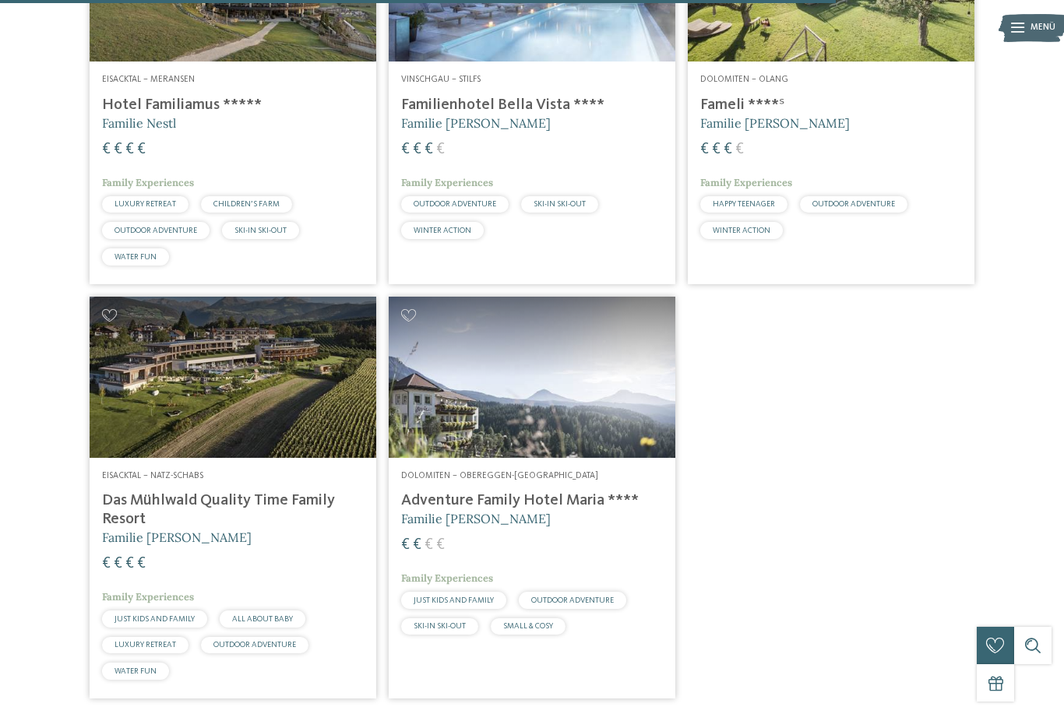
scroll to position [2555, 0]
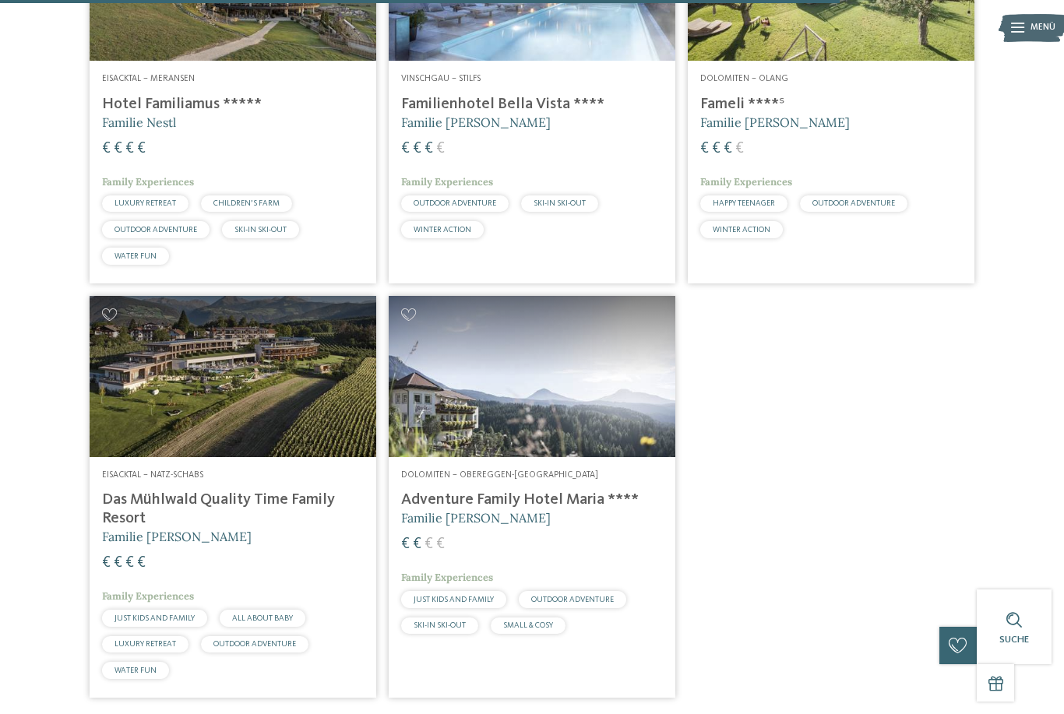
click at [149, 513] on h4 "Das Mühlwald Quality Time Family Resort" at bounding box center [233, 509] width 262 height 37
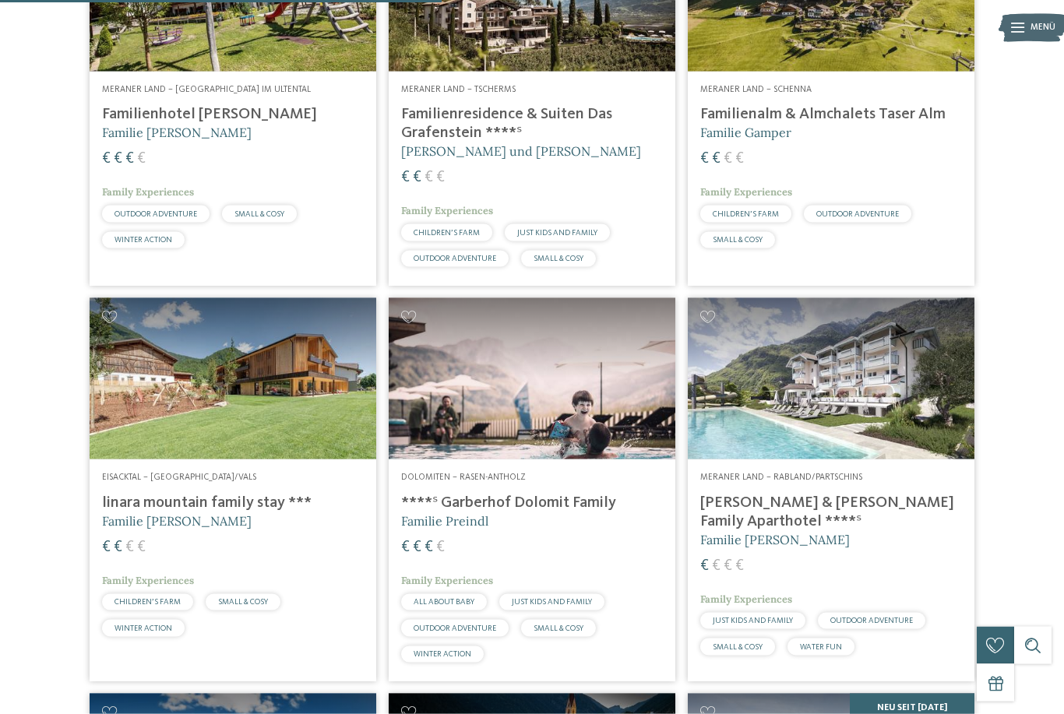
scroll to position [1367, 0]
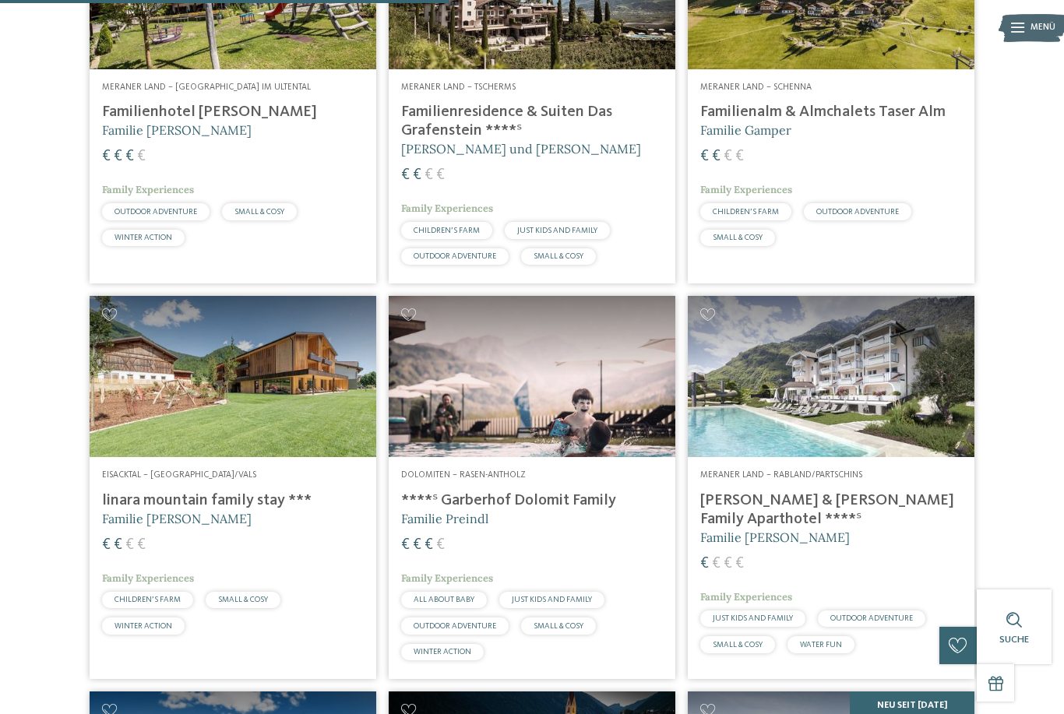
click at [222, 457] on img at bounding box center [233, 376] width 287 height 161
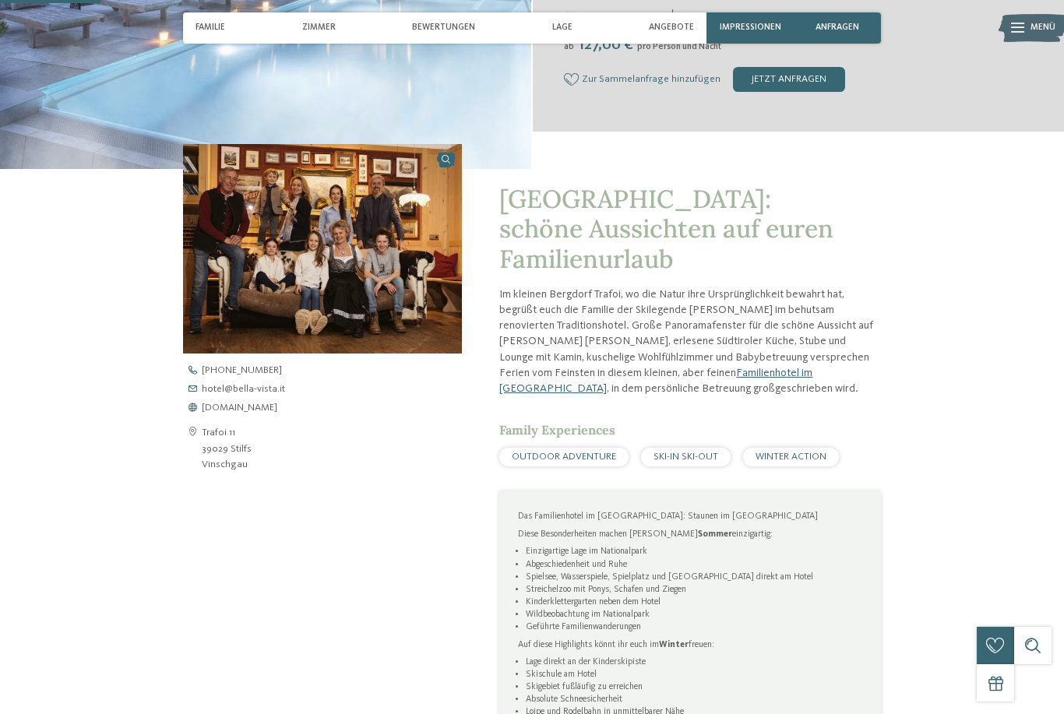
scroll to position [373, 0]
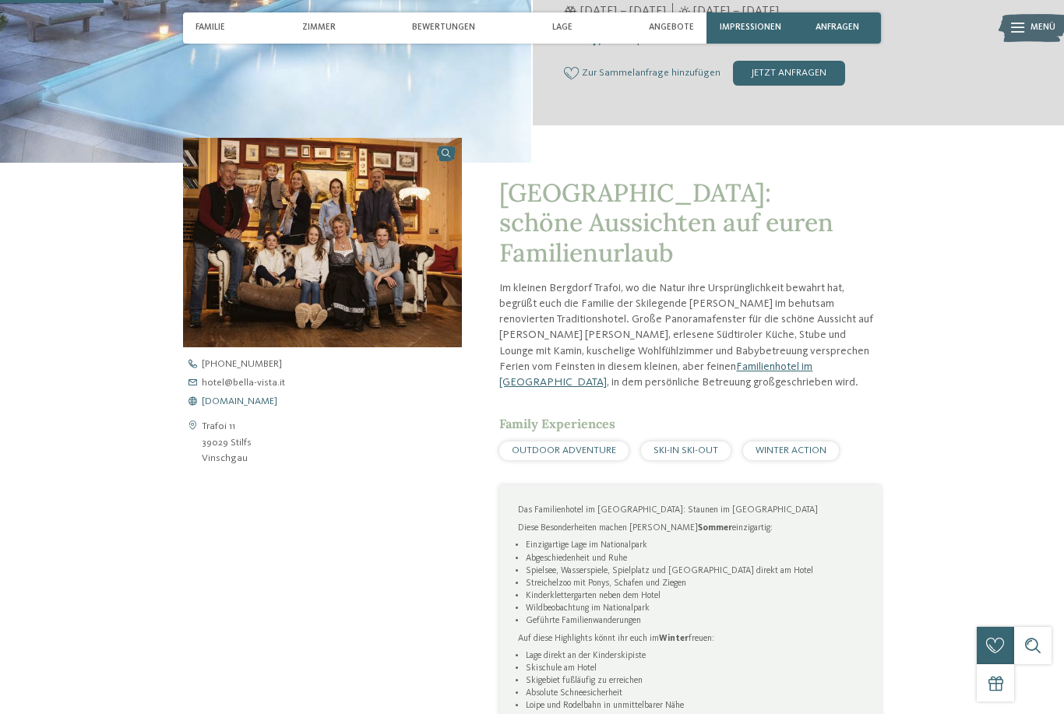
click at [257, 407] on span "www.bella-vista.it" at bounding box center [240, 402] width 76 height 10
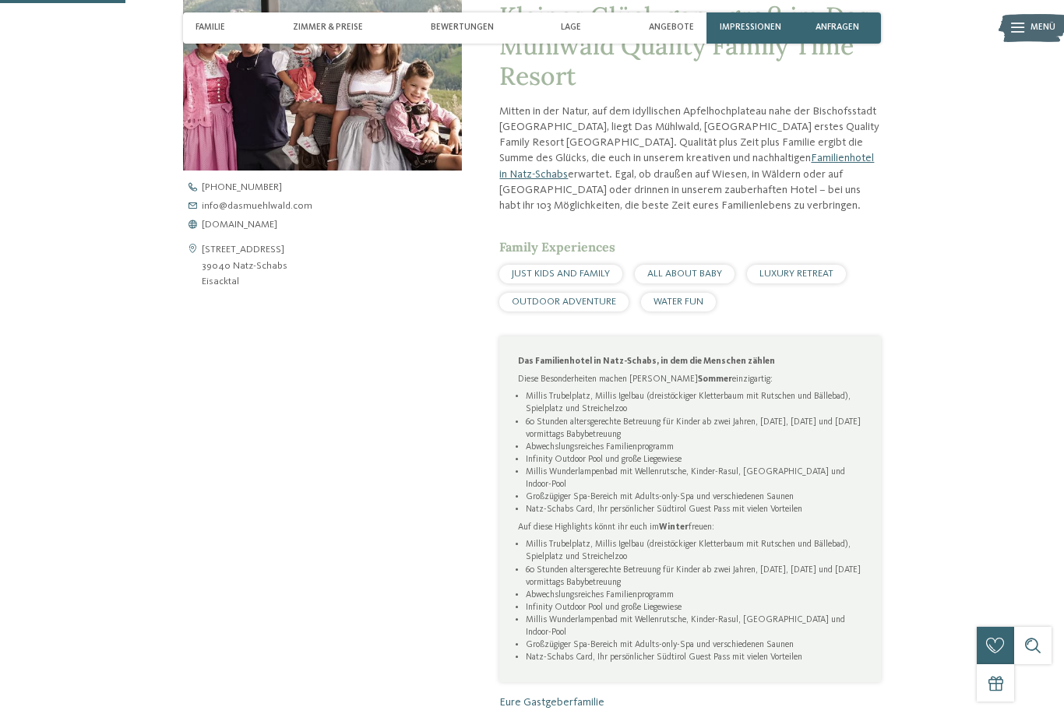
scroll to position [685, 0]
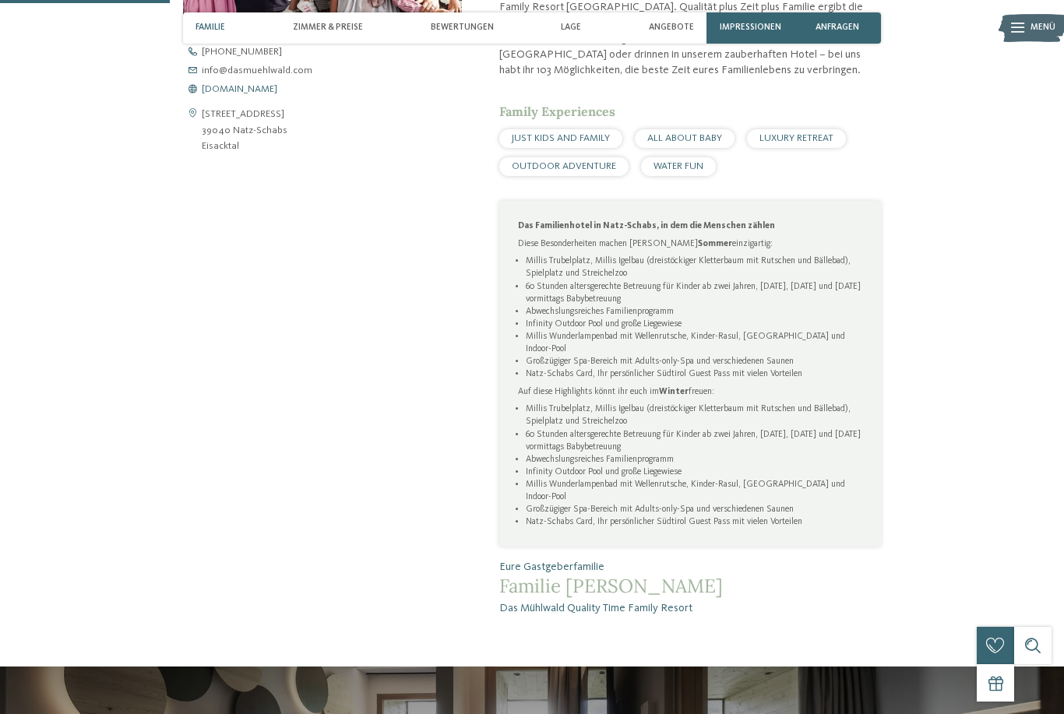
click at [241, 95] on span "[DOMAIN_NAME]" at bounding box center [240, 90] width 76 height 10
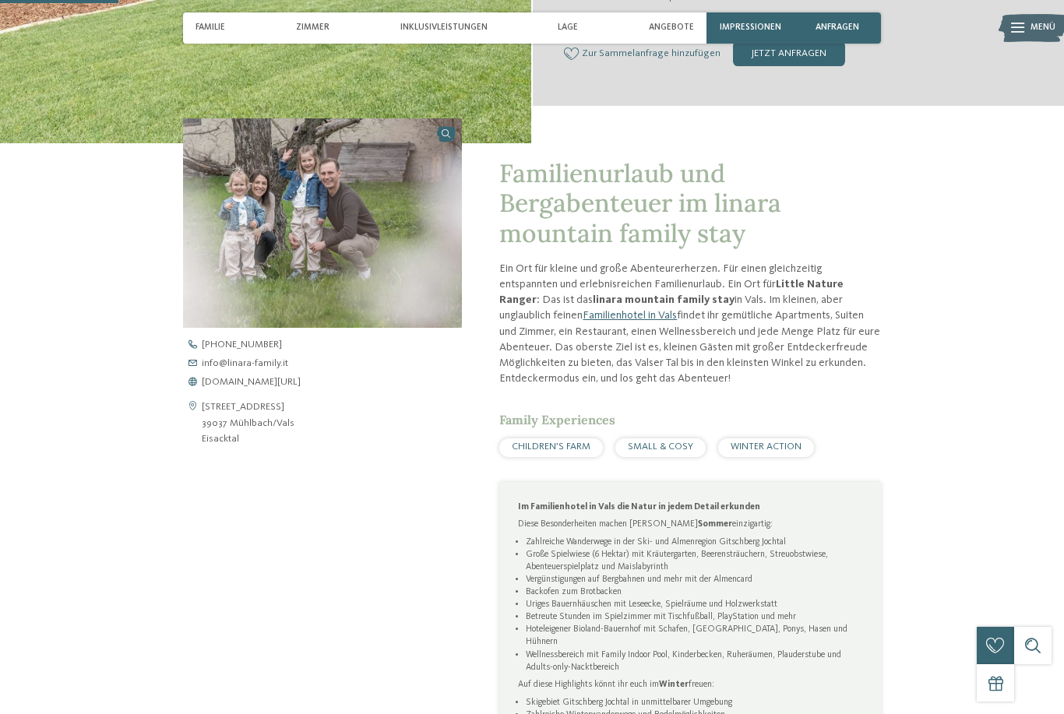
scroll to position [524, 0]
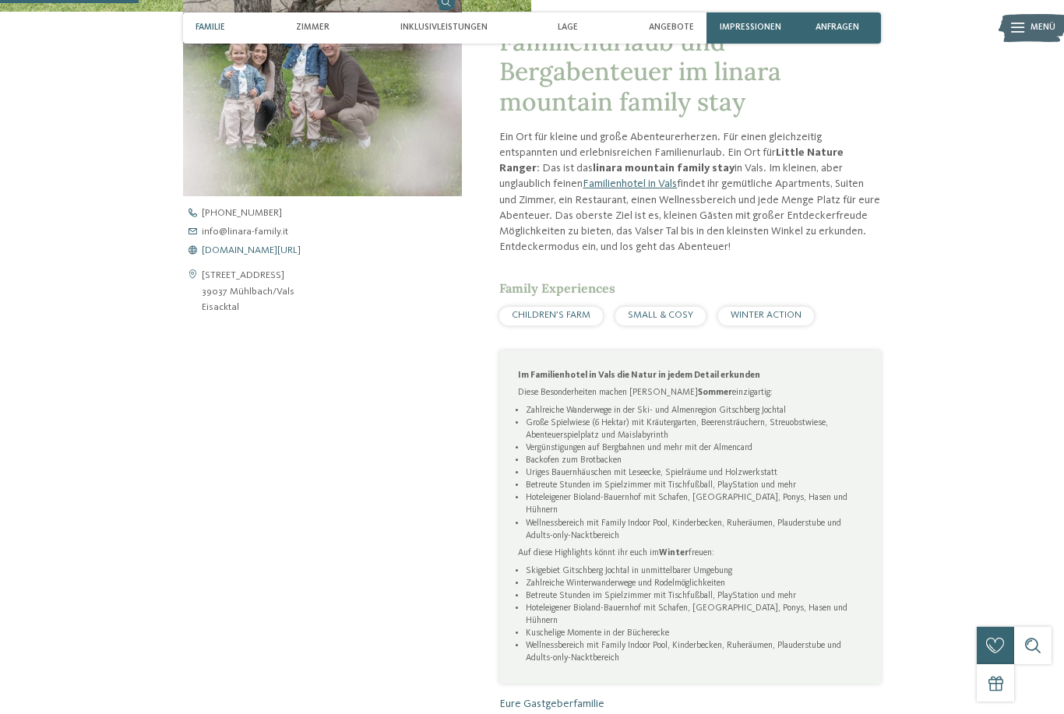
click at [273, 256] on span "www.linara-family.it/de" at bounding box center [251, 251] width 99 height 10
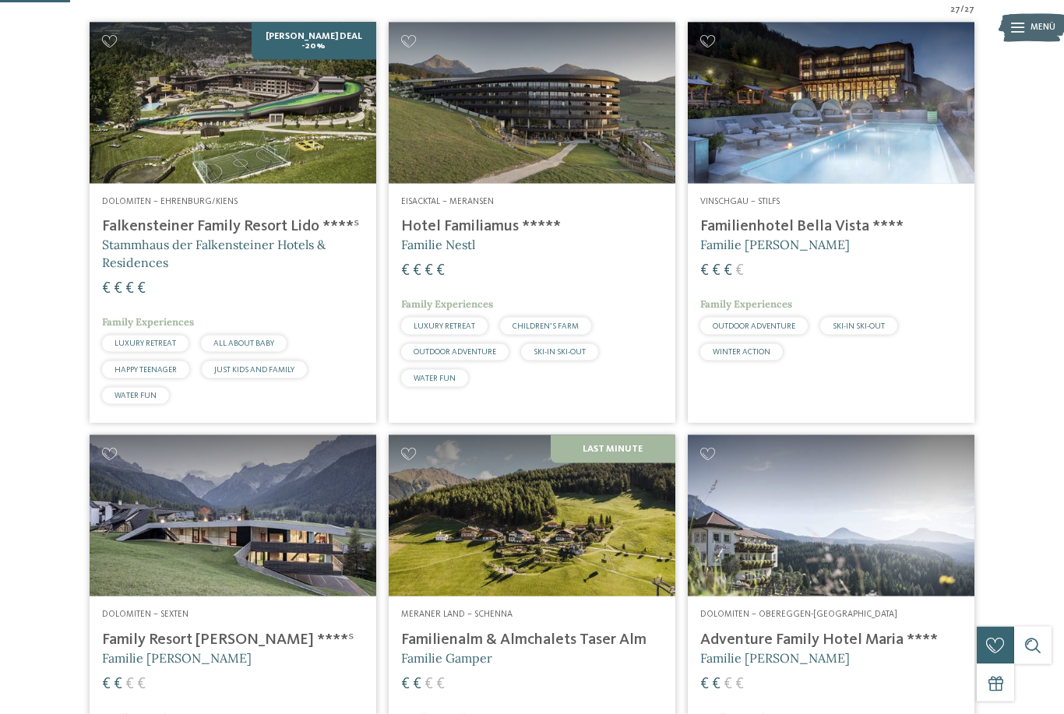
scroll to position [408, 0]
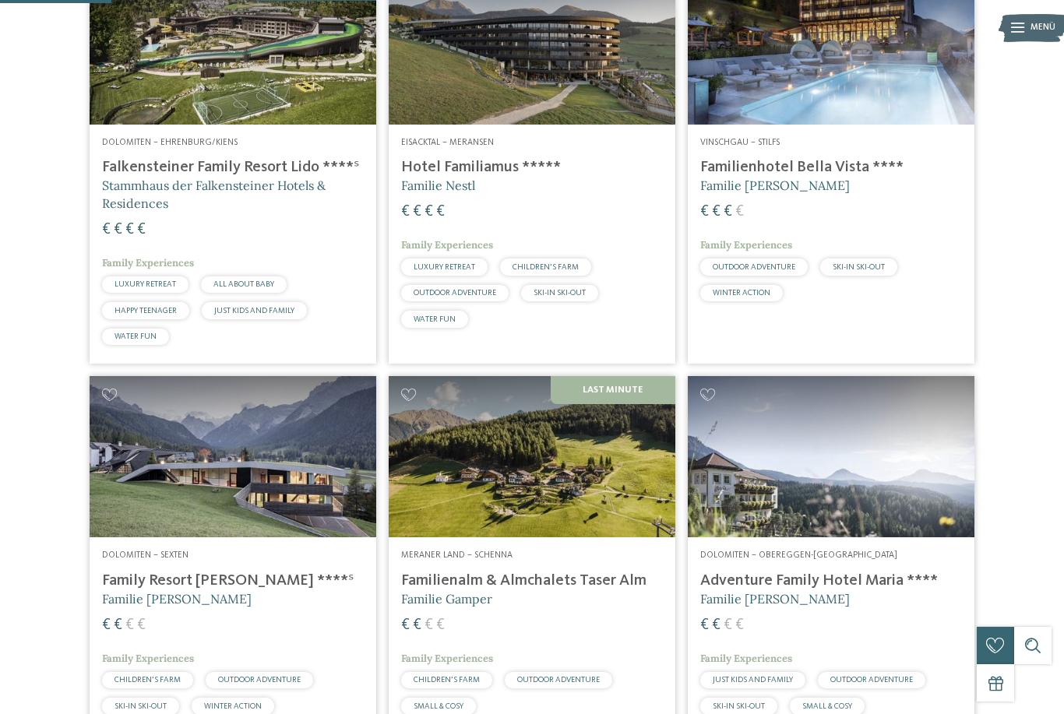
click at [831, 223] on div "€ € € €" at bounding box center [831, 212] width 262 height 21
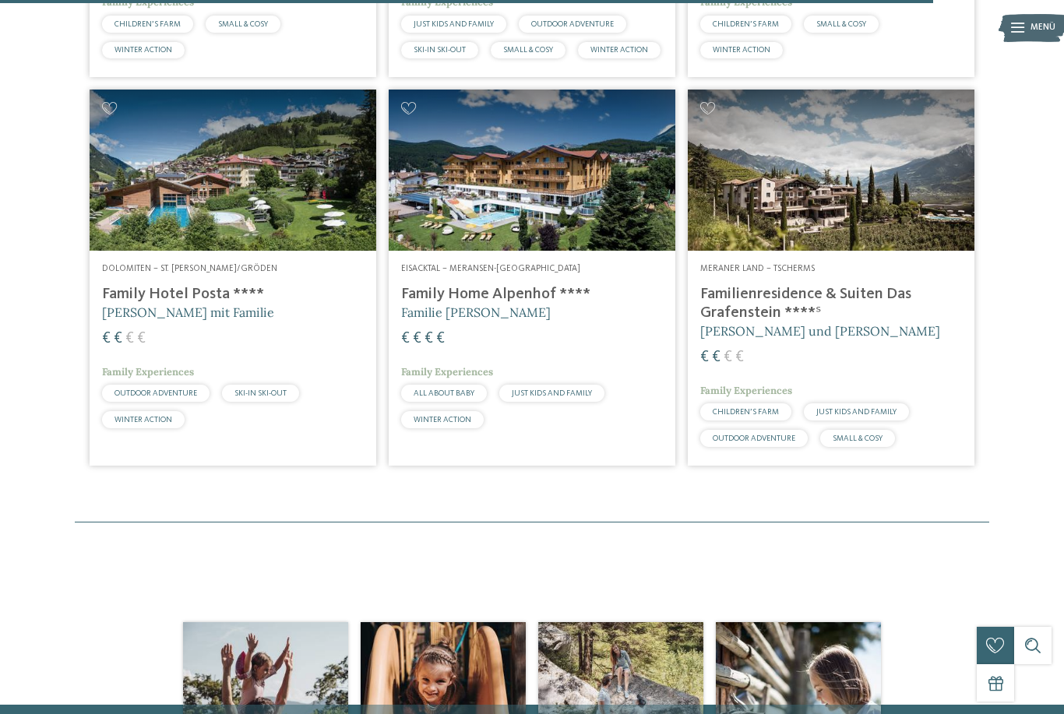
scroll to position [3458, 0]
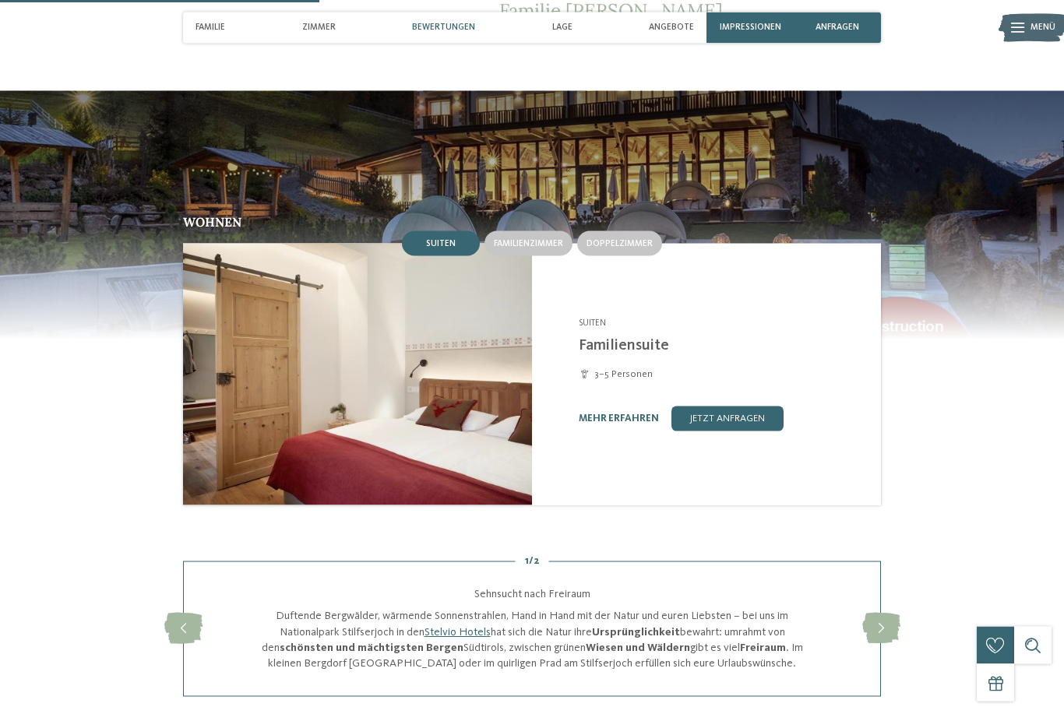
scroll to position [1158, 0]
